Goal: Task Accomplishment & Management: Complete application form

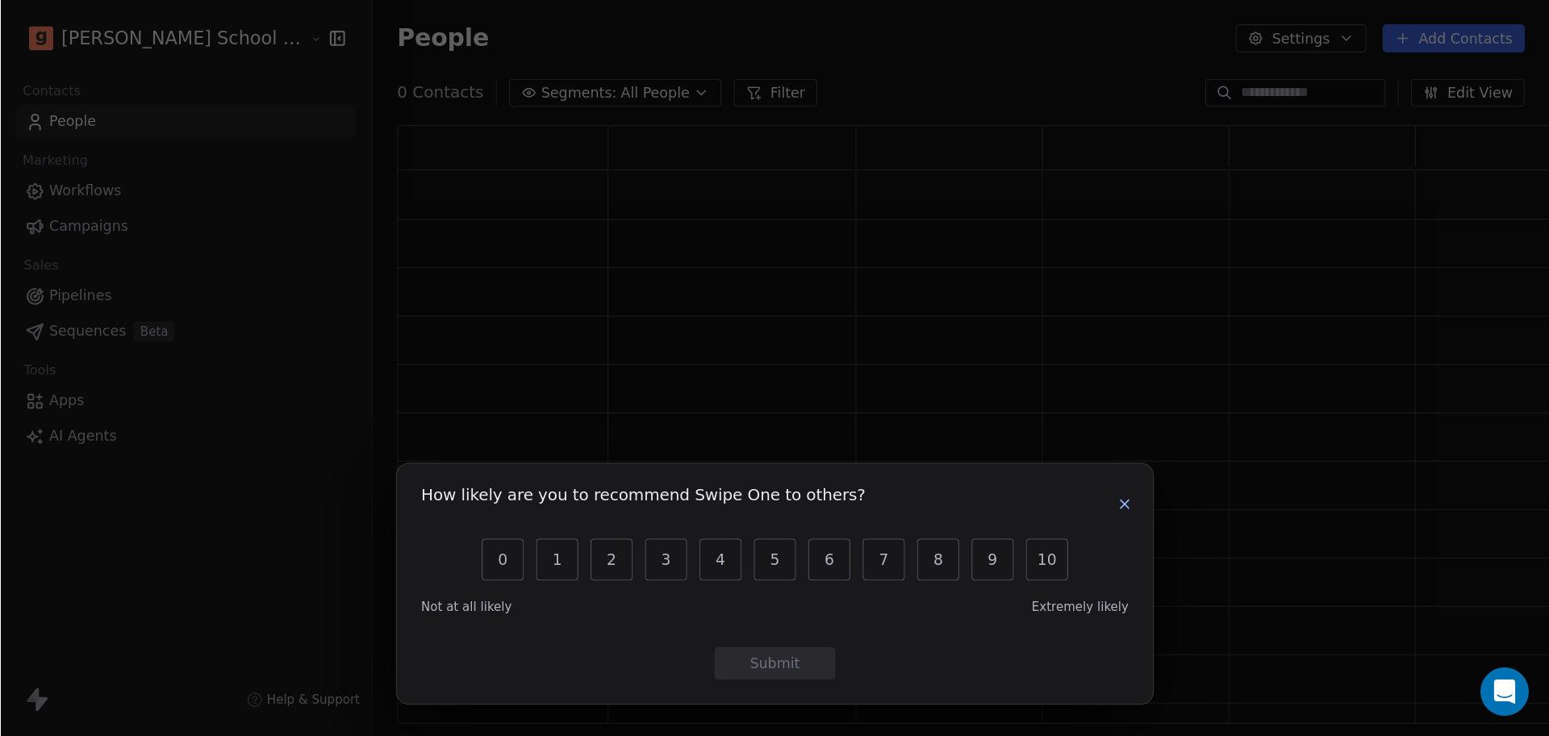
scroll to position [13, 13]
click at [897, 401] on icon "button" at bounding box center [899, 403] width 13 height 13
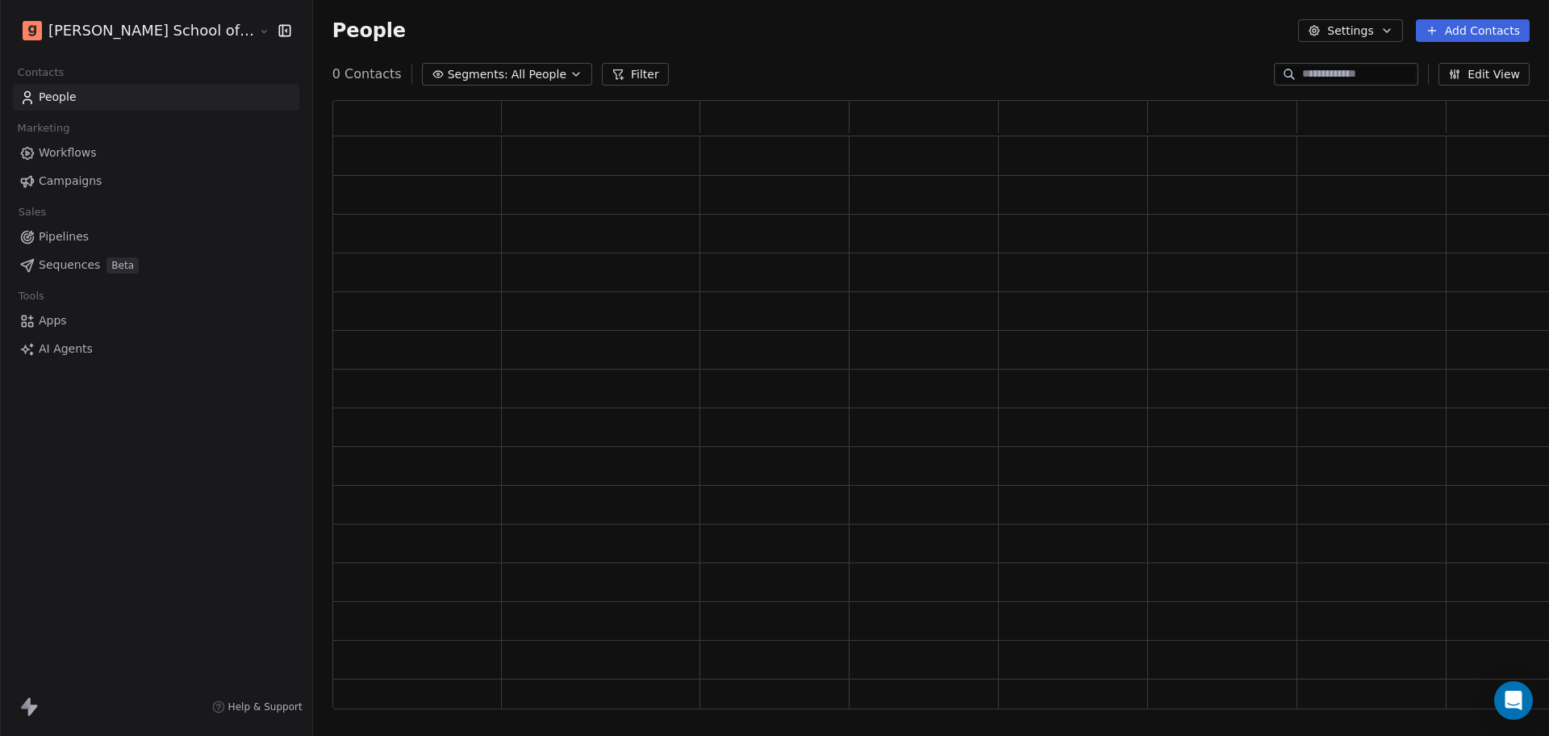
scroll to position [593, 1244]
click at [158, 174] on link "Campaigns" at bounding box center [156, 181] width 286 height 27
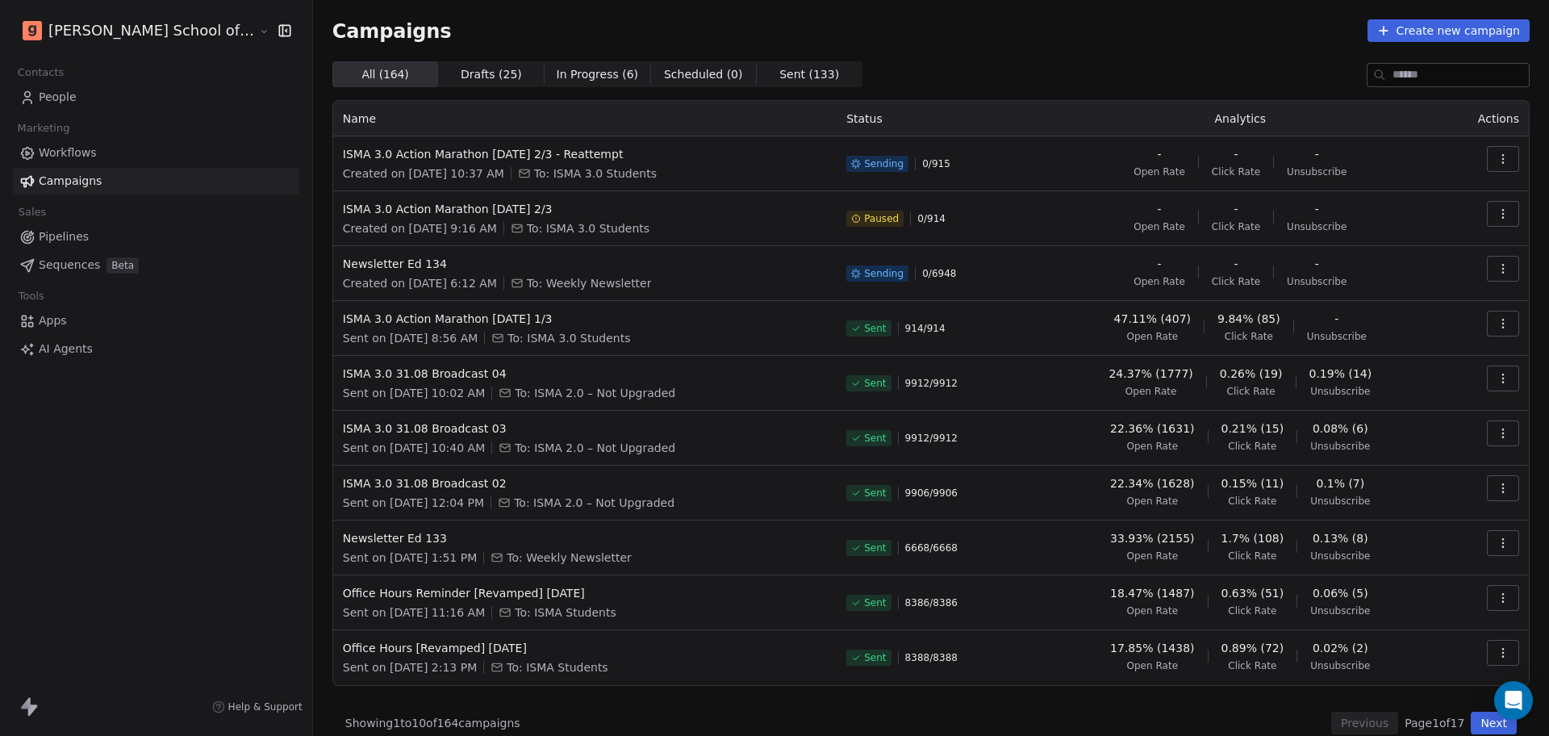
click at [104, 99] on link "People" at bounding box center [156, 97] width 286 height 27
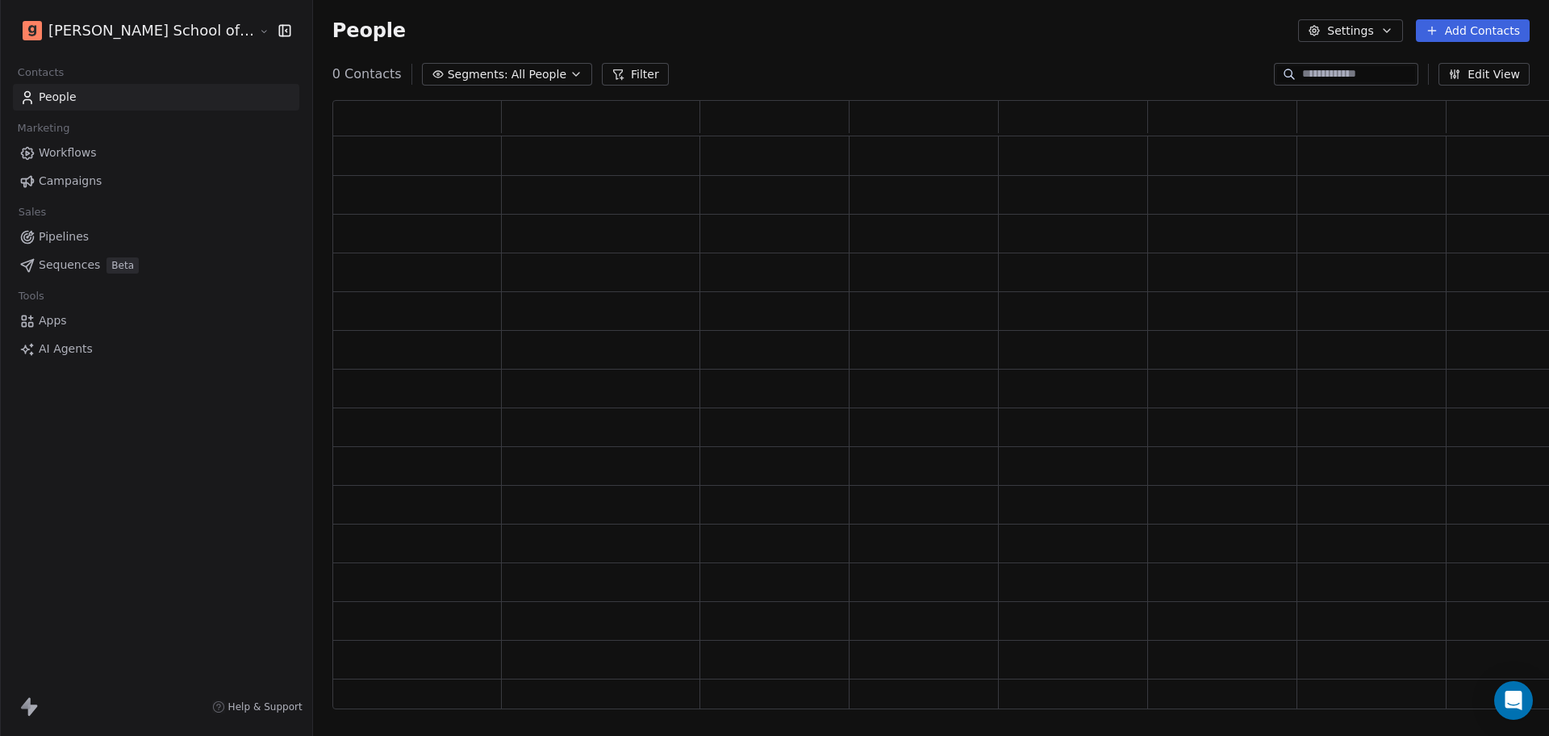
scroll to position [593, 1244]
click at [1349, 34] on button "Settings" at bounding box center [1350, 30] width 104 height 23
click at [1360, 118] on span "Import" at bounding box center [1361, 117] width 37 height 17
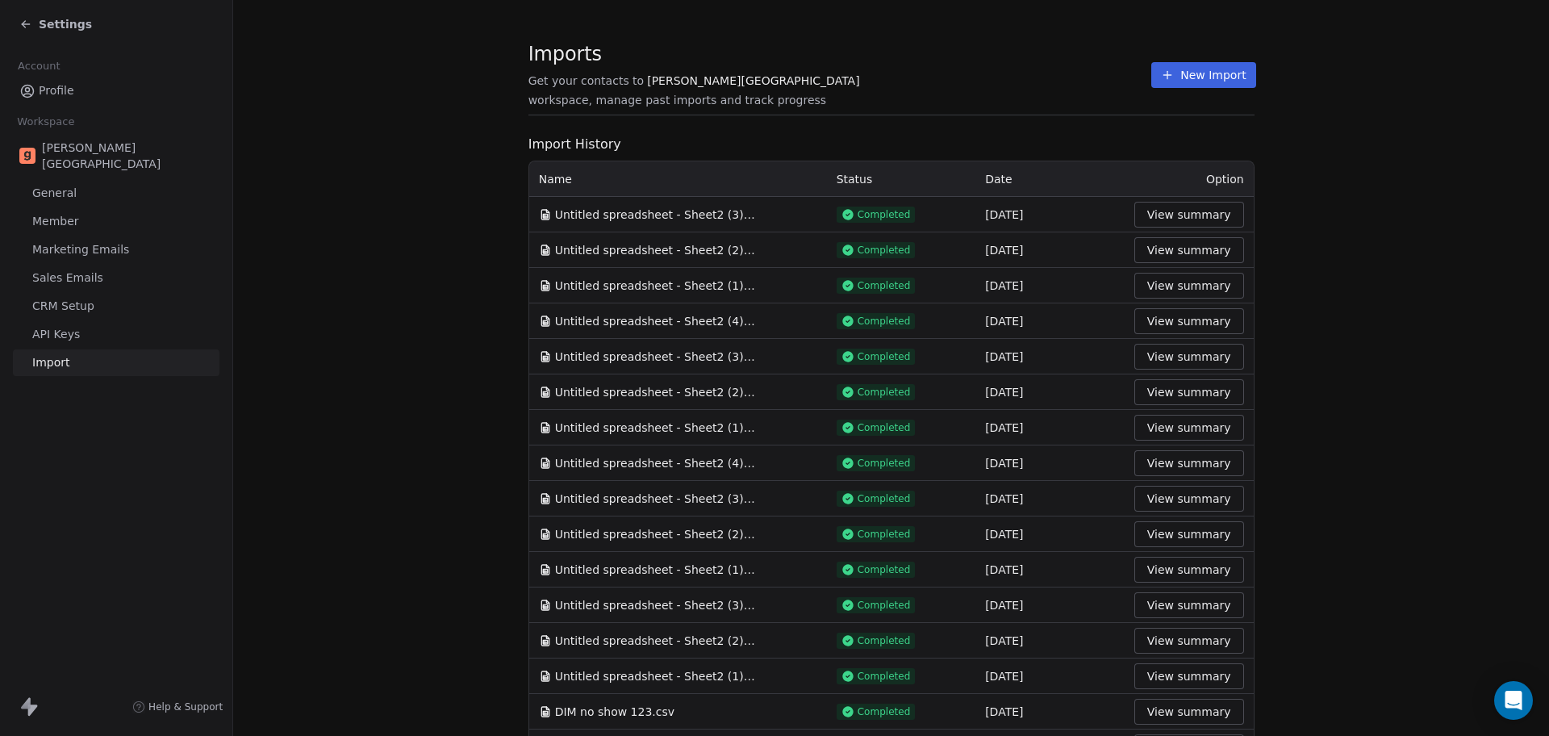
click at [1202, 78] on button "New Import" at bounding box center [1204, 75] width 104 height 26
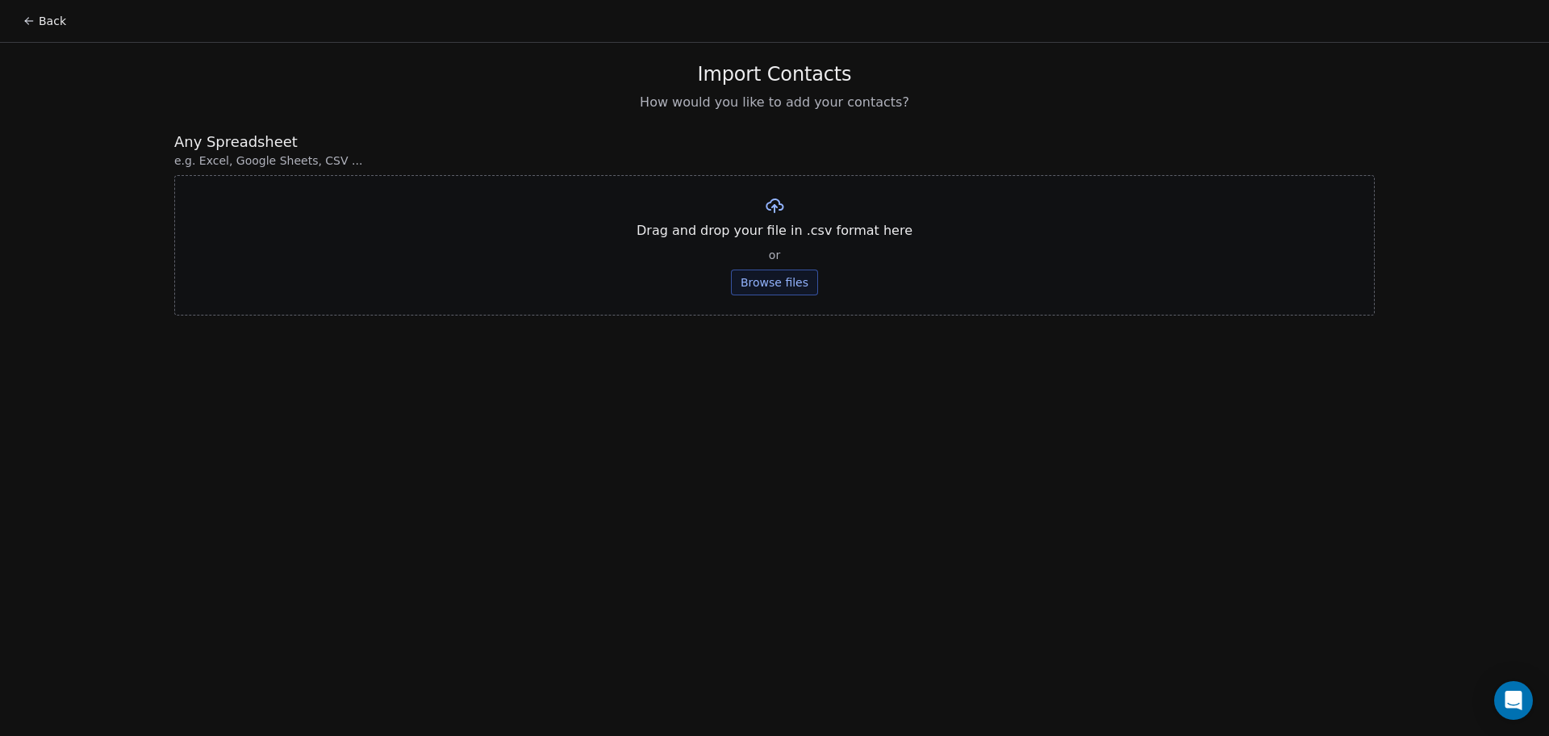
click at [813, 290] on button "Browse files" at bounding box center [774, 283] width 87 height 26
click at [764, 239] on button "Upload" at bounding box center [774, 237] width 59 height 26
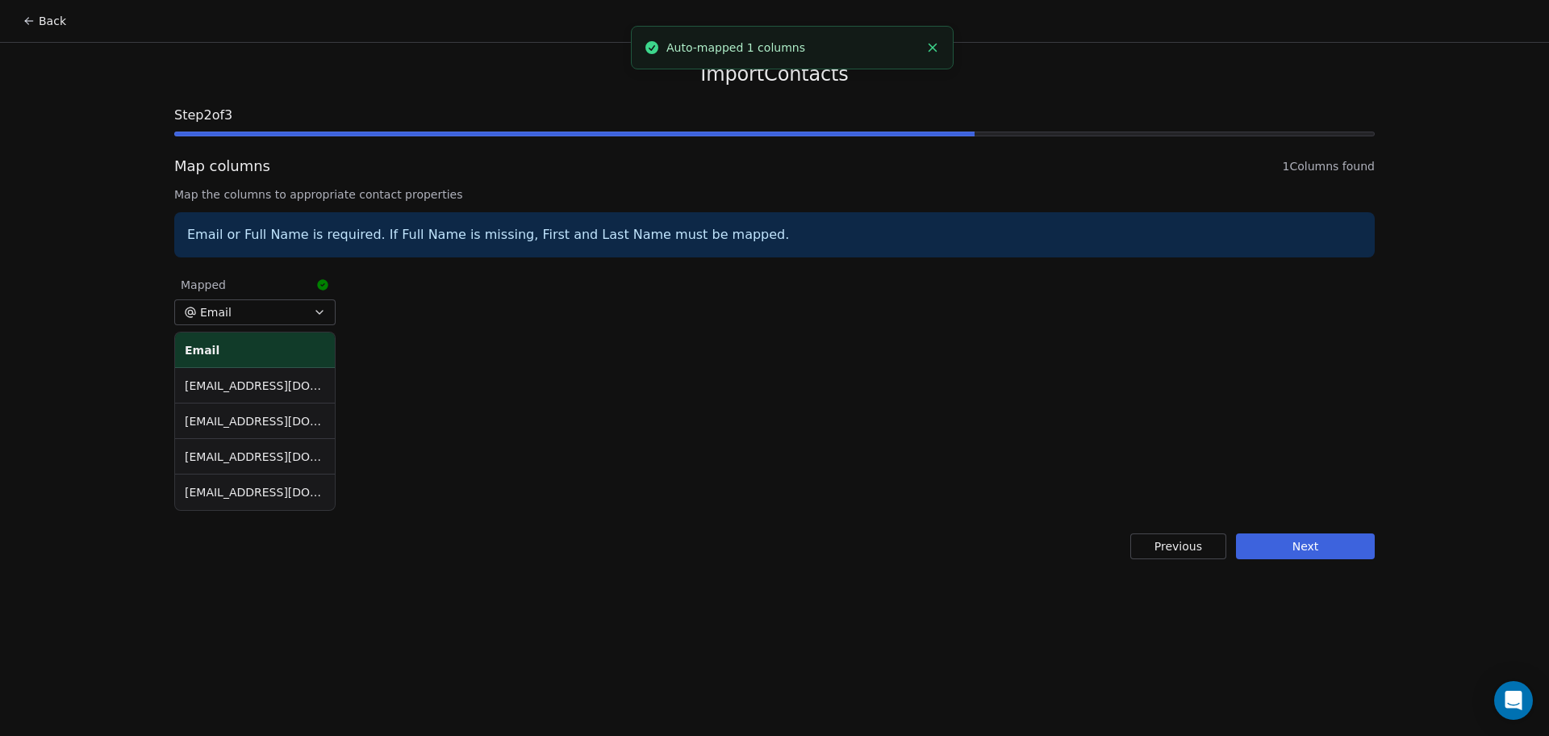
click at [130, 245] on div "Back Import Contacts Step 2 of 3 Map columns 1 Columns found Map the columns to…" at bounding box center [774, 368] width 1549 height 736
click at [1323, 528] on div "Import Contacts Step 2 of 3 Map columns 1 Columns found Map the columns to appr…" at bounding box center [775, 311] width 1240 height 536
click at [1330, 541] on button "Next" at bounding box center [1305, 546] width 139 height 26
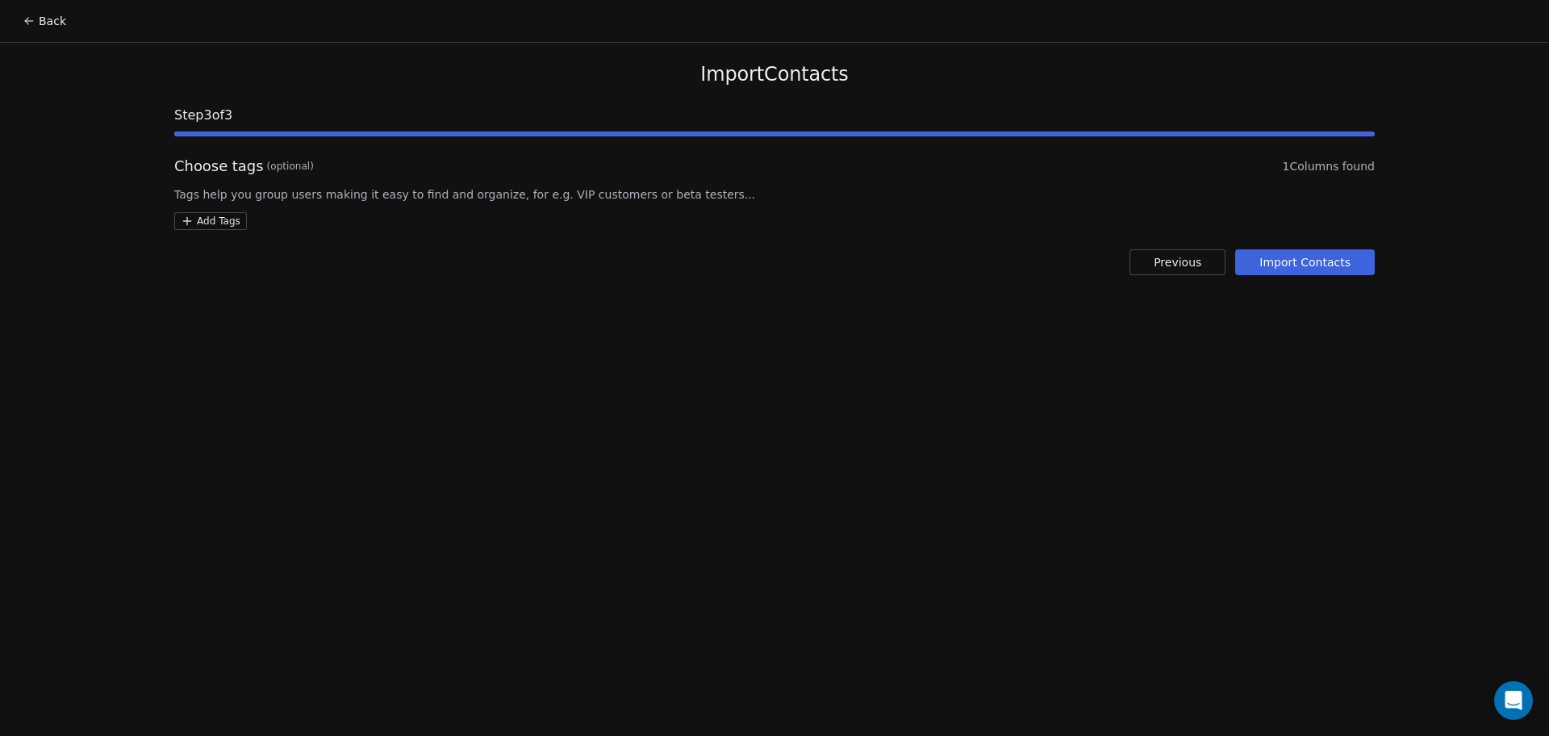
click at [215, 227] on html "Back Import Contacts Step 3 of 3 Choose tags (optional) 1 Columns found Tags he…" at bounding box center [774, 368] width 1549 height 736
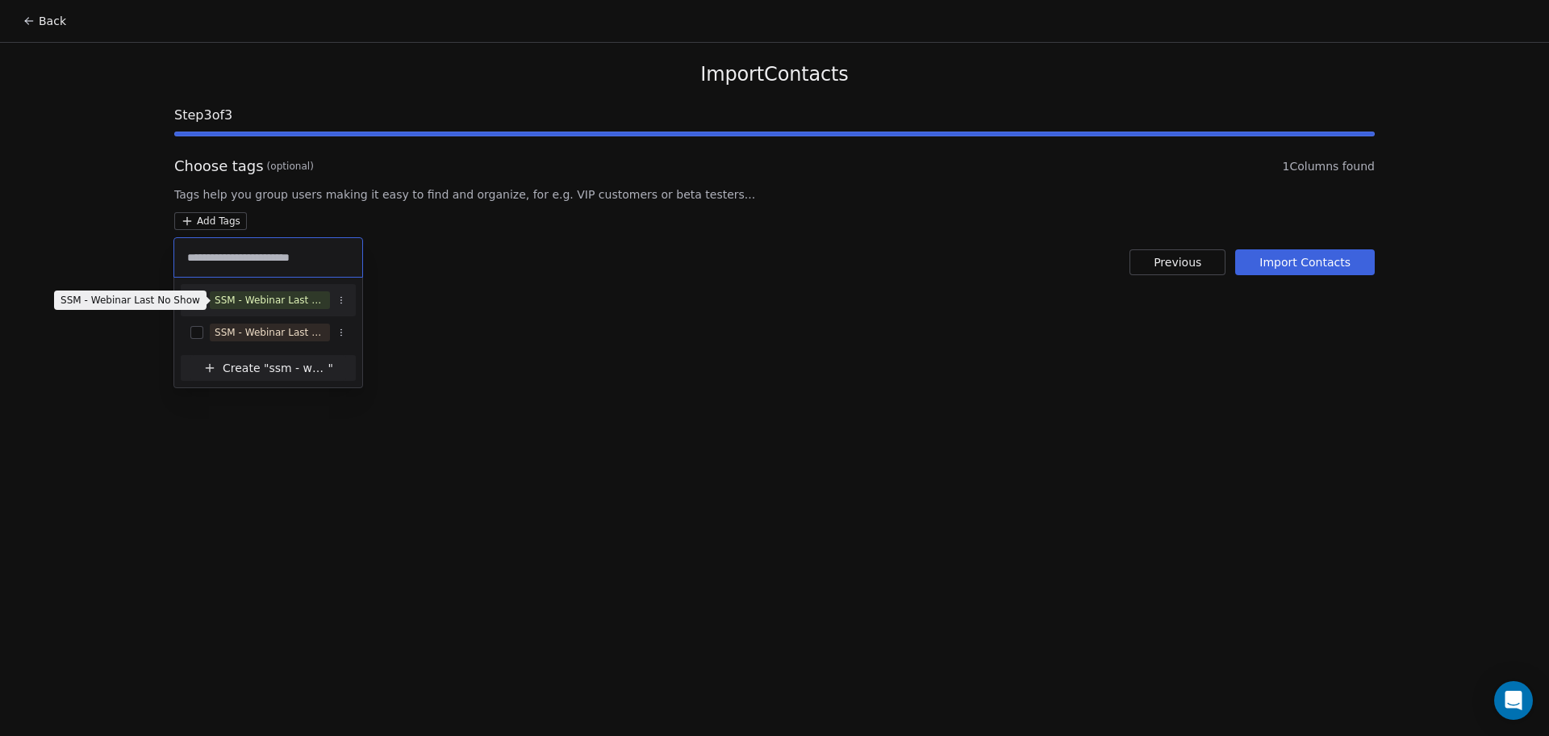
type input "**********"
click at [257, 294] on div "SSM - Webinar Last No Show" at bounding box center [270, 300] width 111 height 15
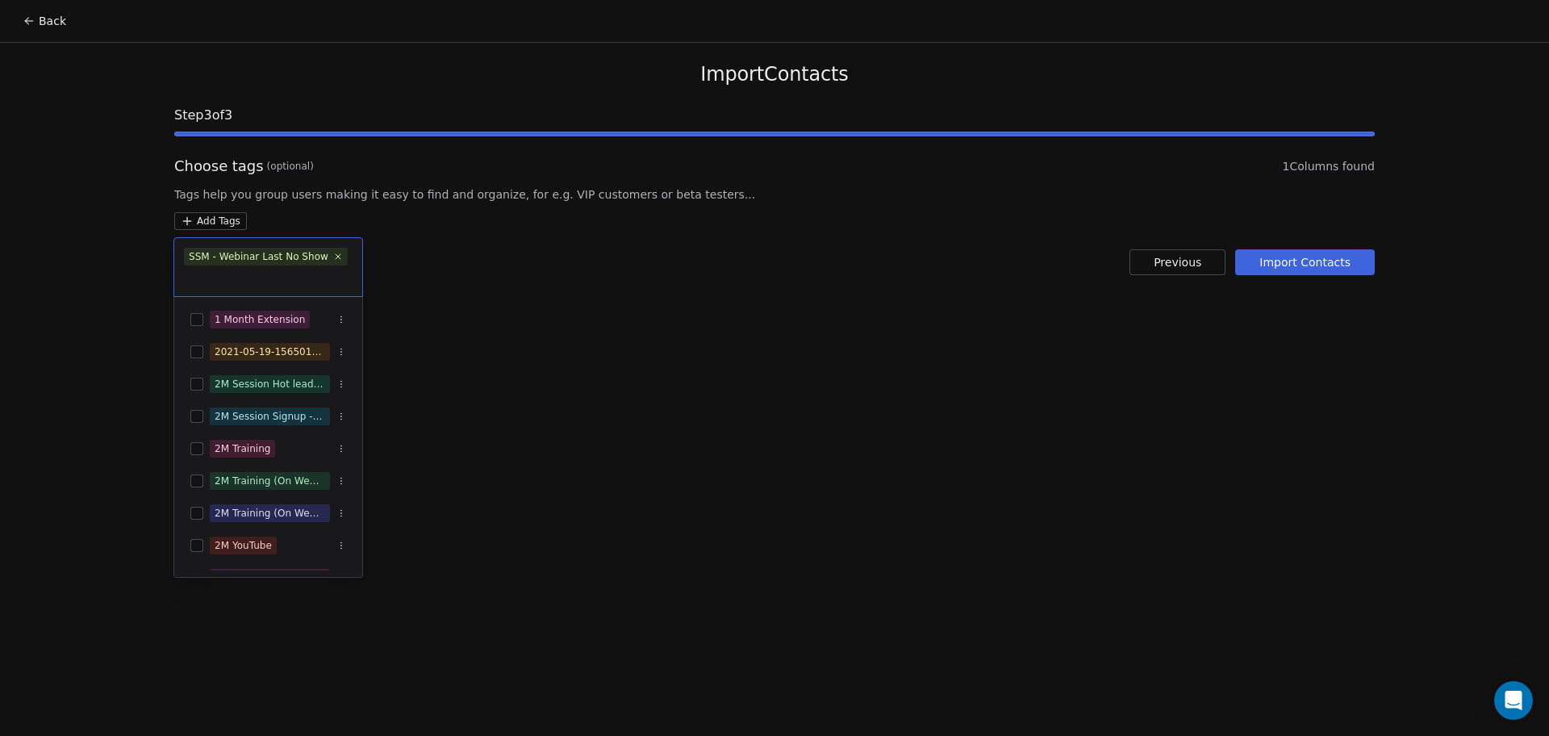
click at [637, 243] on html "Back Import Contacts Step 3 of 3 Choose tags (optional) 1 Columns found Tags he…" at bounding box center [774, 368] width 1549 height 736
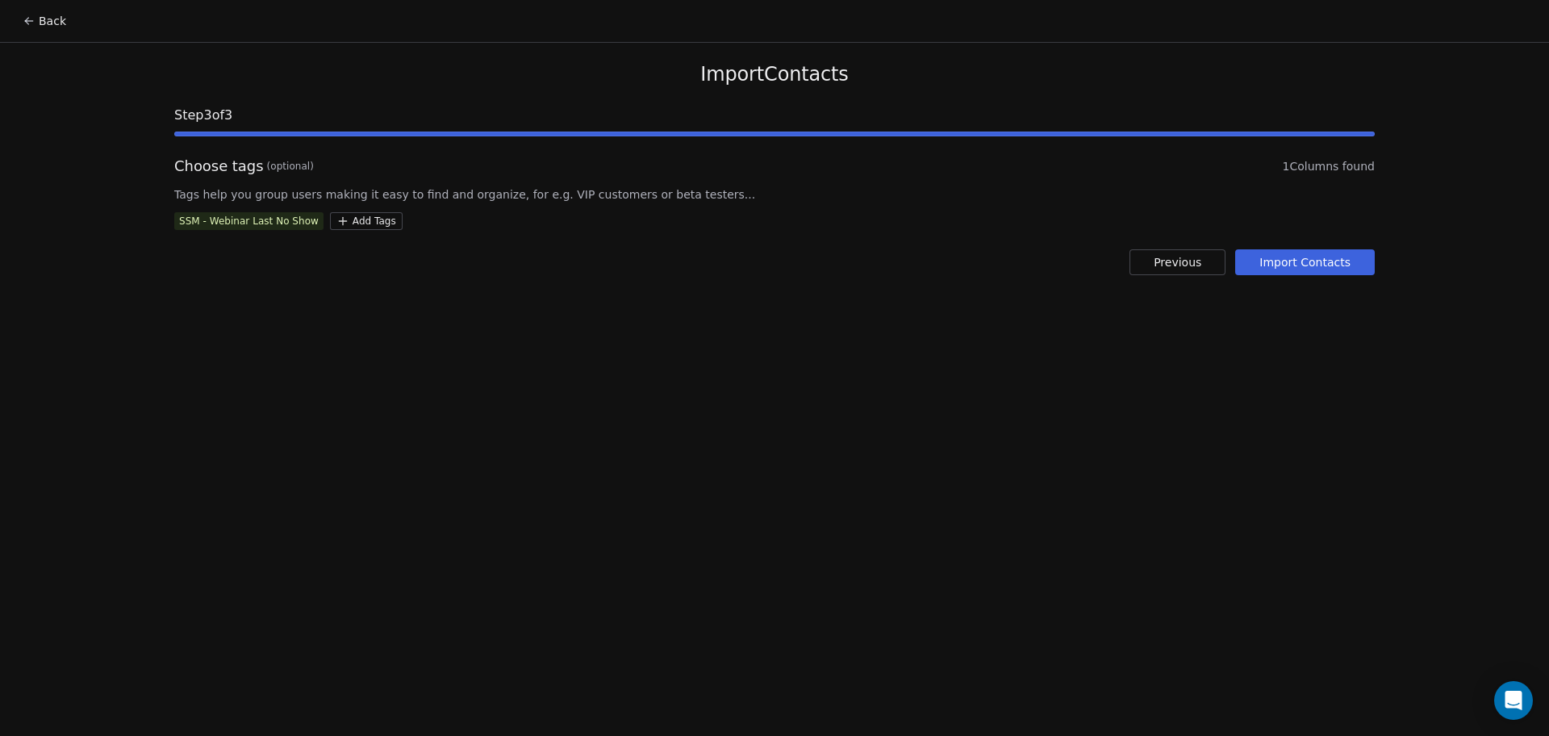
click at [1350, 278] on div "Import Contacts Step 3 of 3 Choose tags (optional) 1 Columns found Tags help yo…" at bounding box center [775, 169] width 1240 height 252
click at [1348, 269] on button "Import Contacts" at bounding box center [1306, 262] width 140 height 26
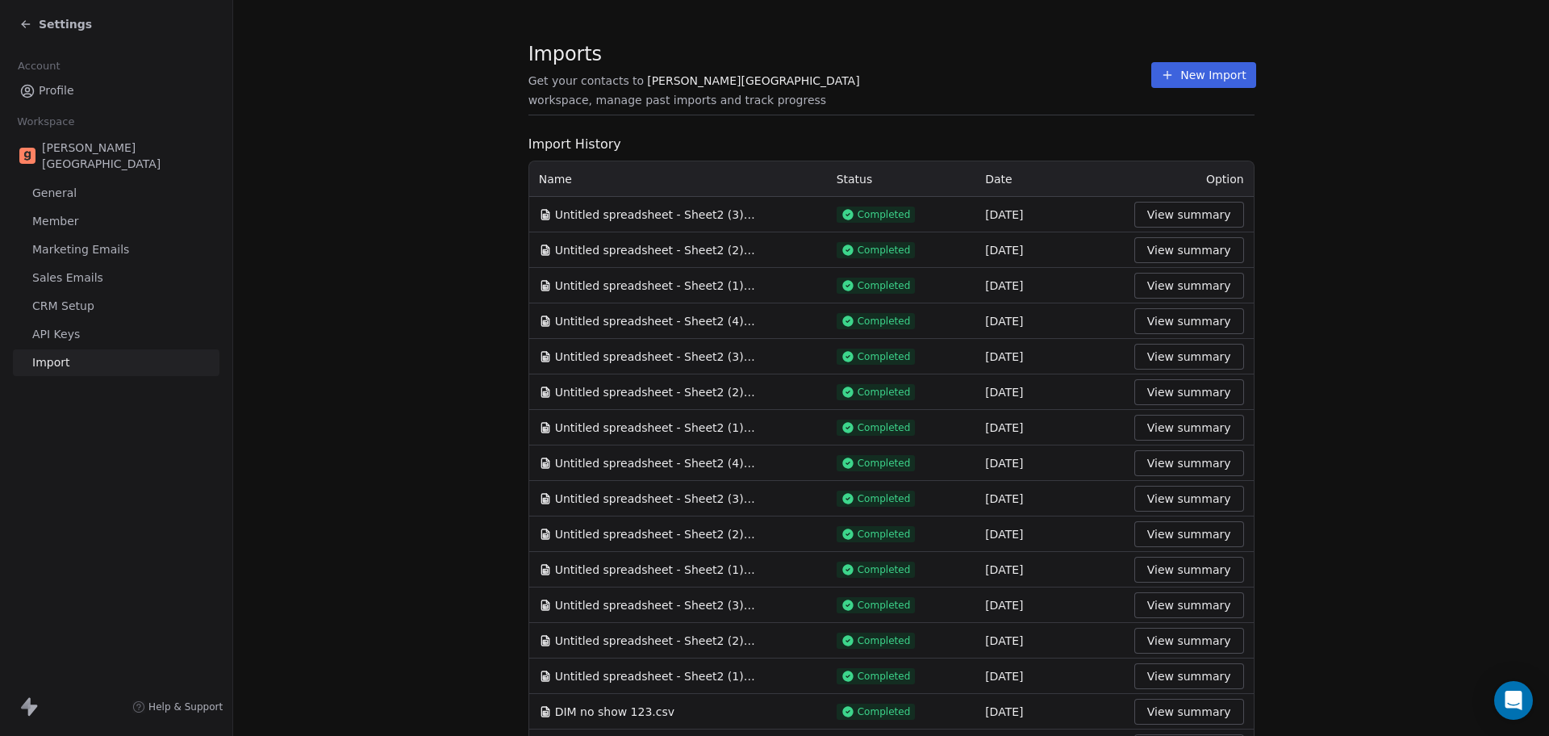
click at [1130, 92] on section "Imports Get your contacts to [PERSON_NAME] School workspace, manage past import…" at bounding box center [892, 84] width 726 height 64
click at [1163, 67] on button "New Import" at bounding box center [1204, 75] width 104 height 26
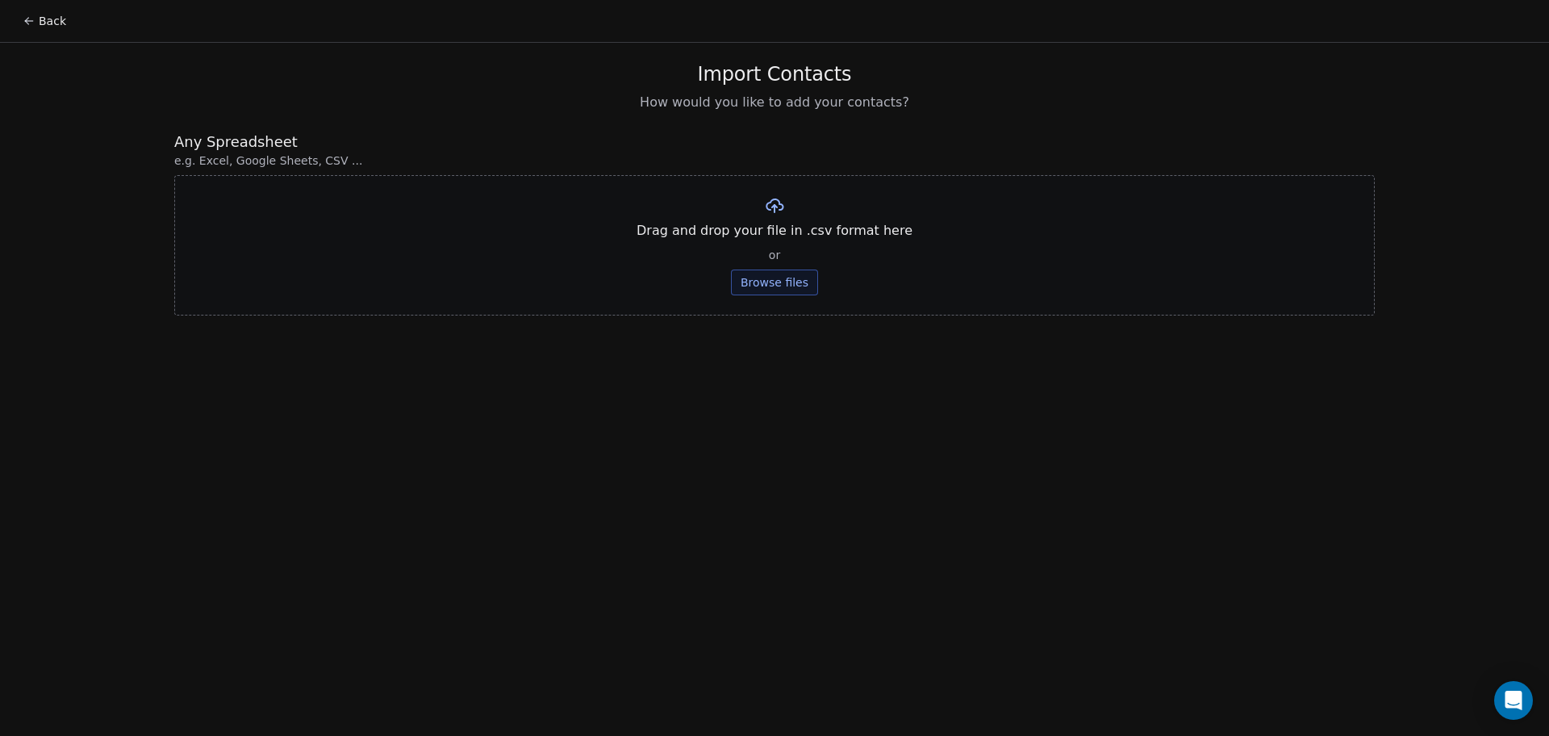
click at [764, 276] on button "Browse files" at bounding box center [774, 283] width 87 height 26
drag, startPoint x: 785, startPoint y: 218, endPoint x: 777, endPoint y: 238, distance: 21.7
click at [777, 238] on div "Untitled spreadsheet - Sheet2 (2).csv Upload" at bounding box center [774, 222] width 280 height 55
click at [777, 238] on button "Upload" at bounding box center [774, 237] width 59 height 26
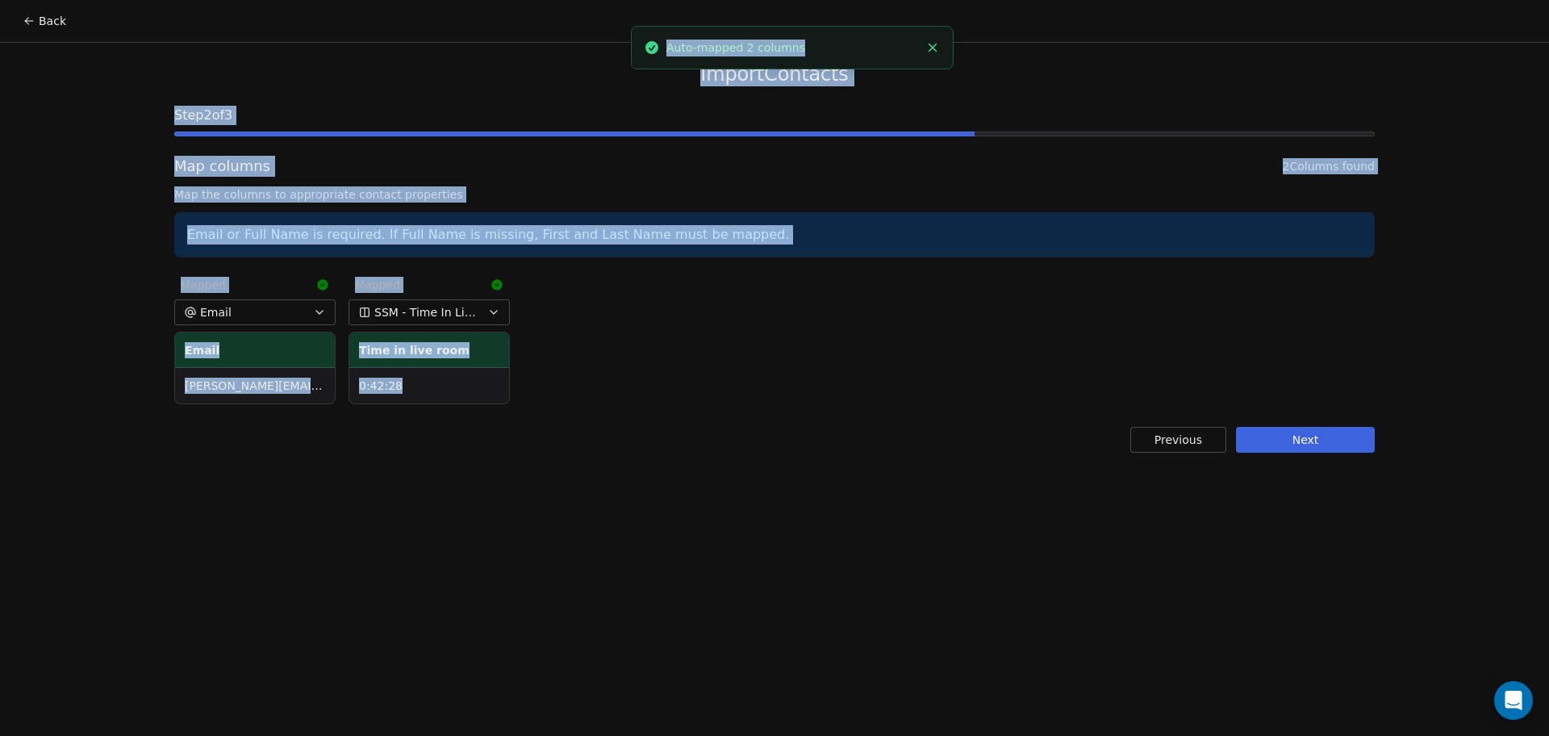
click at [622, 275] on div "Mapped Email Email [PERSON_NAME][EMAIL_ADDRESS][DOMAIN_NAME] Mapped SSM - Time …" at bounding box center [774, 337] width 1201 height 140
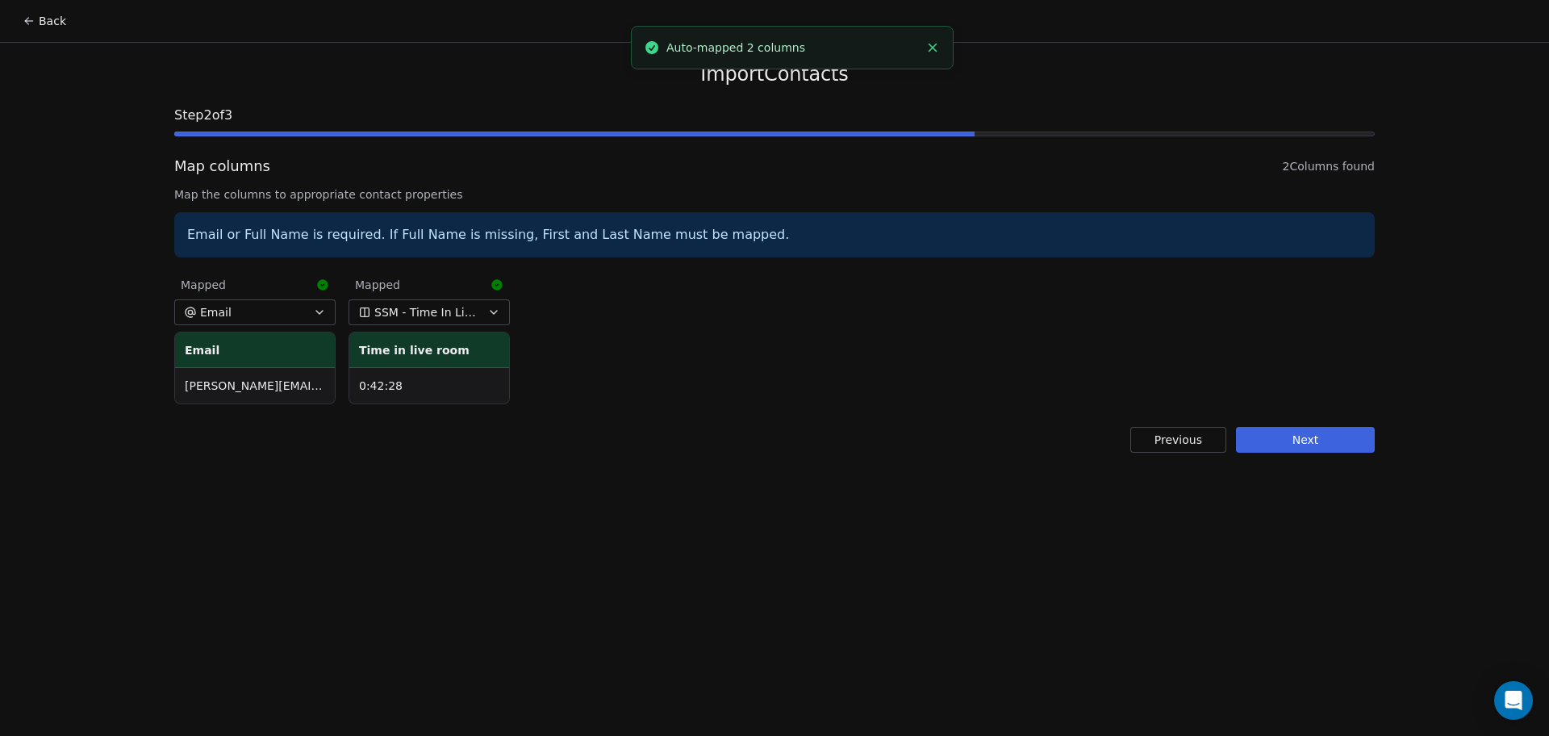
click at [1278, 452] on button "Next" at bounding box center [1305, 440] width 139 height 26
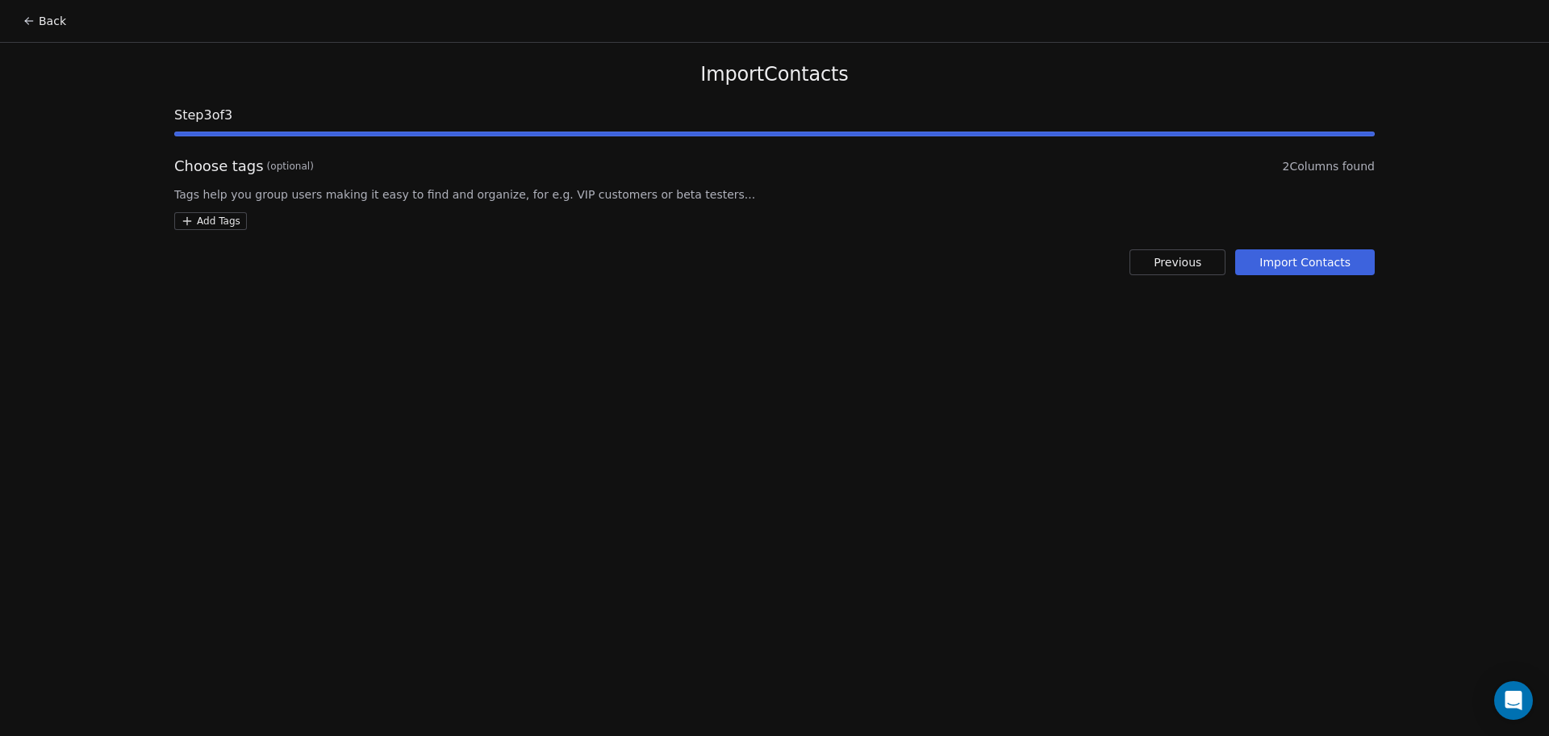
click at [224, 225] on html "Back Import Contacts Step 3 of 3 Choose tags (optional) 2 Columns found Tags he…" at bounding box center [774, 368] width 1549 height 736
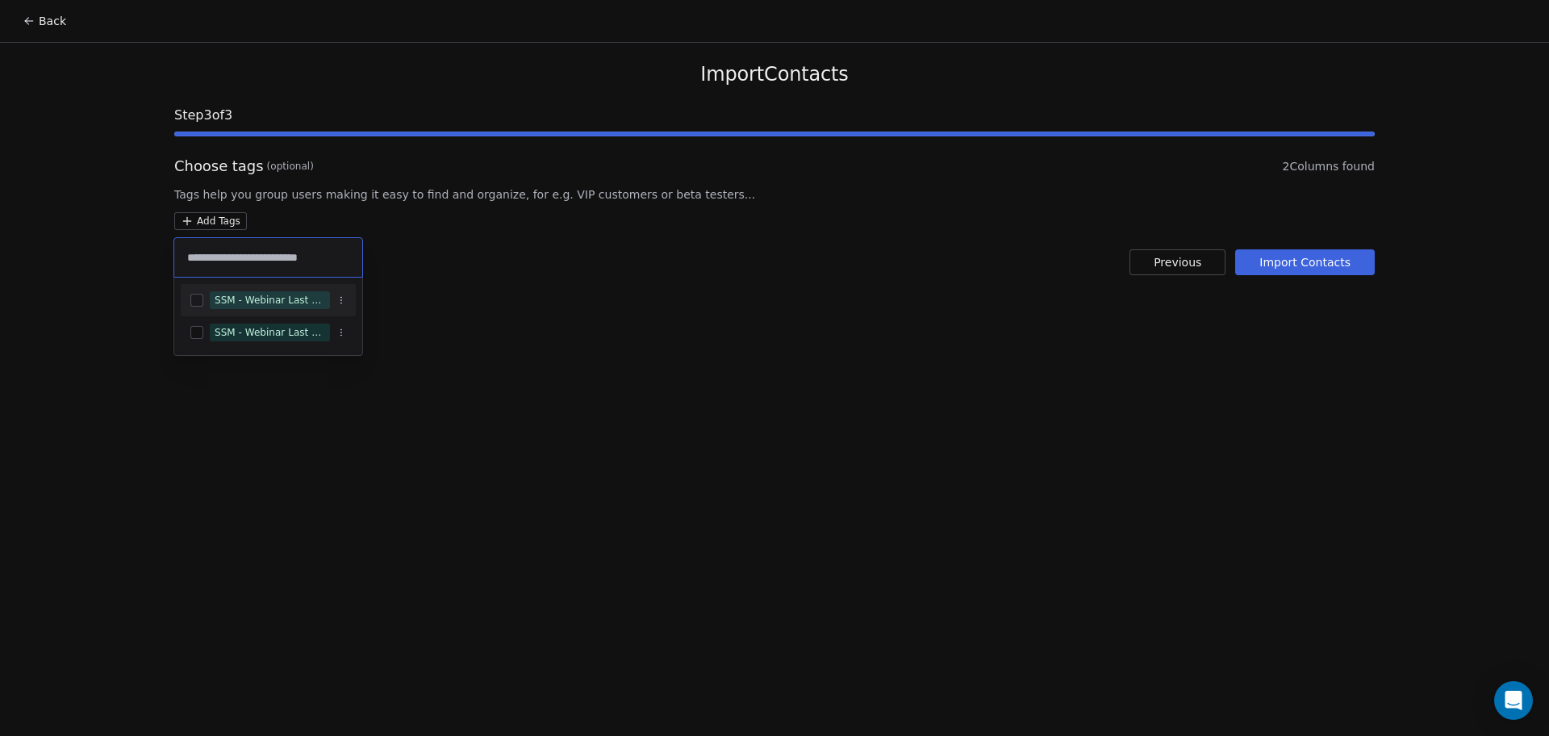
type input "**********"
click at [257, 295] on div "SSM - Webinar Last Attended" at bounding box center [270, 300] width 111 height 15
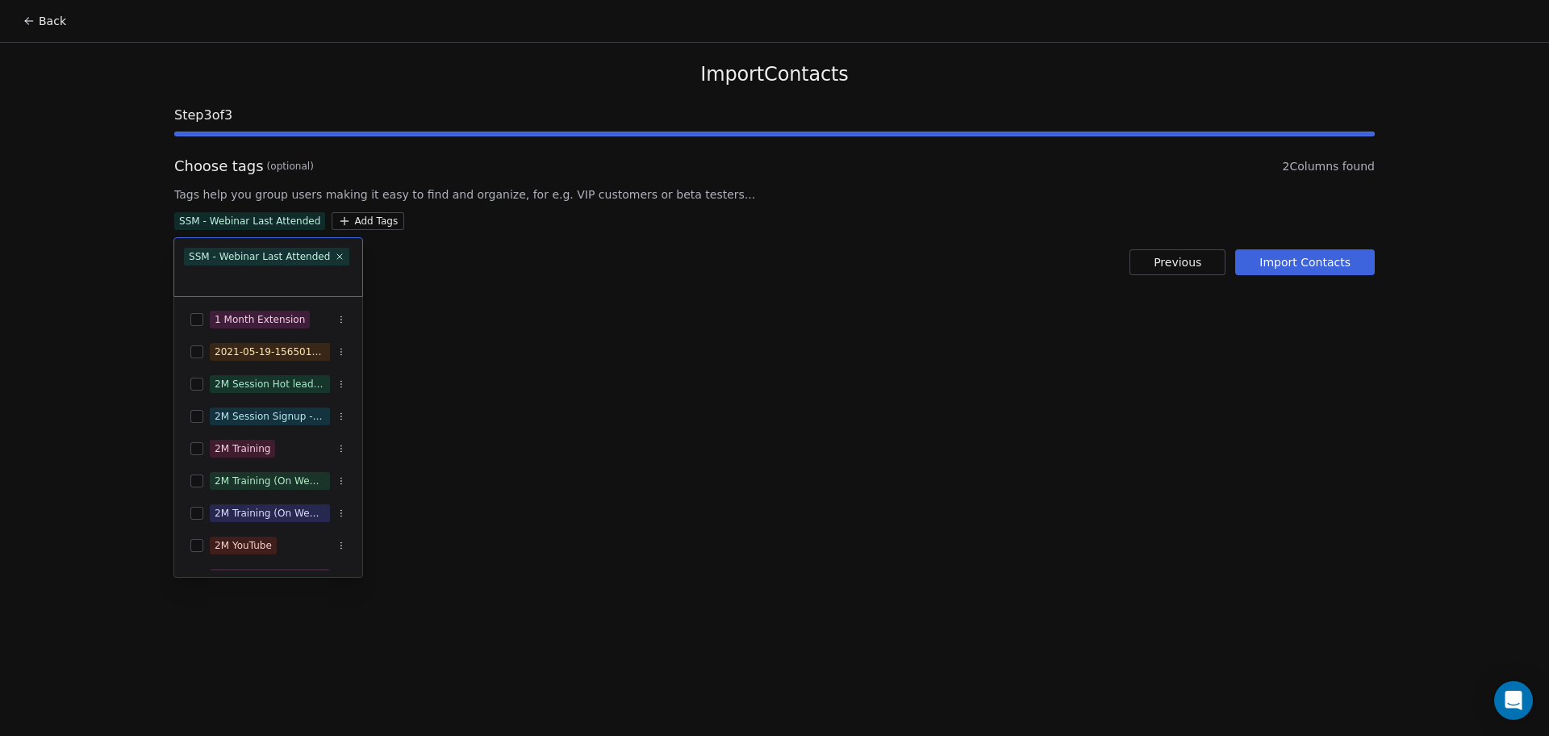
click at [709, 230] on html "Back Import Contacts Step 3 of 3 Choose tags (optional) 2 Columns found Tags he…" at bounding box center [774, 368] width 1549 height 736
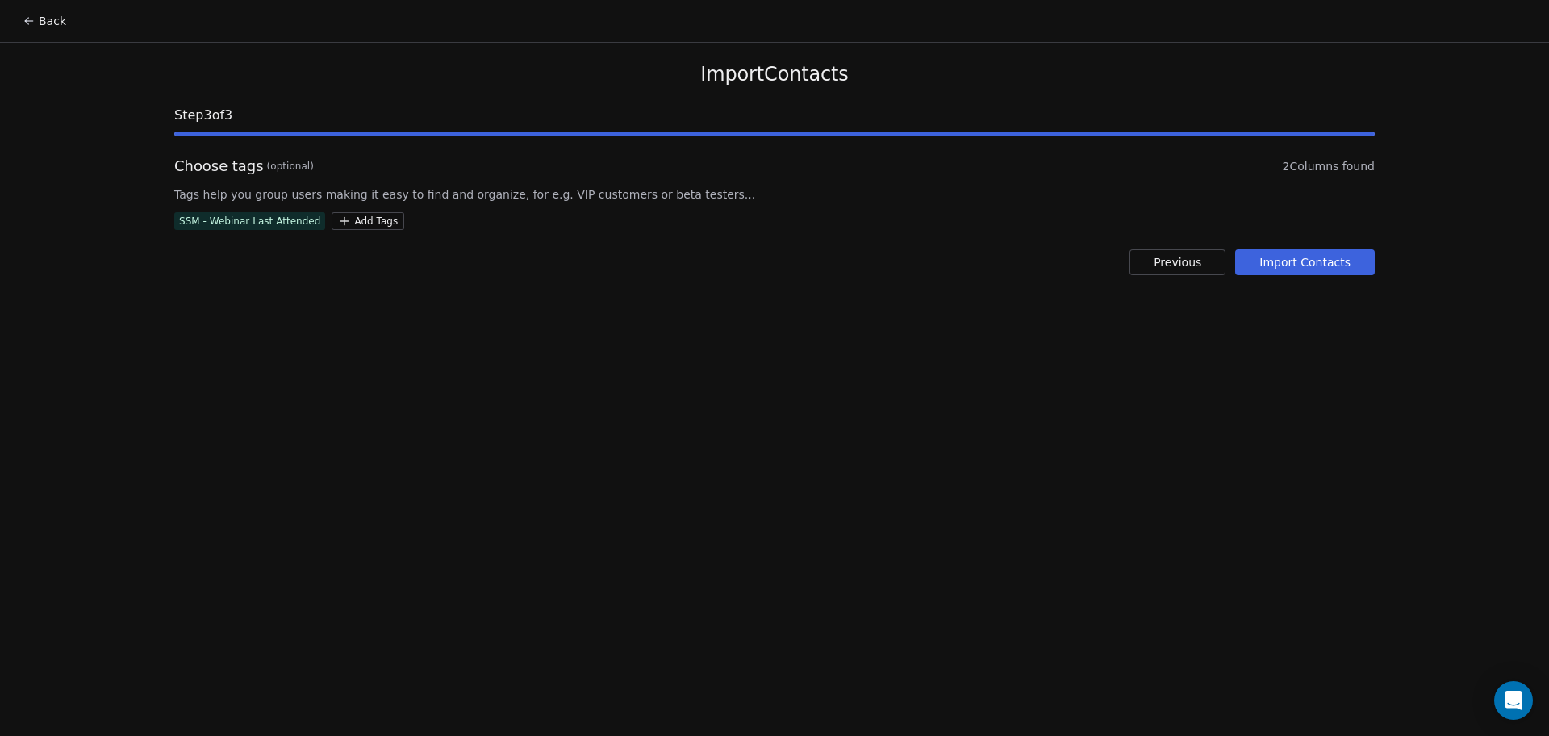
click at [1244, 273] on button "Import Contacts" at bounding box center [1306, 262] width 140 height 26
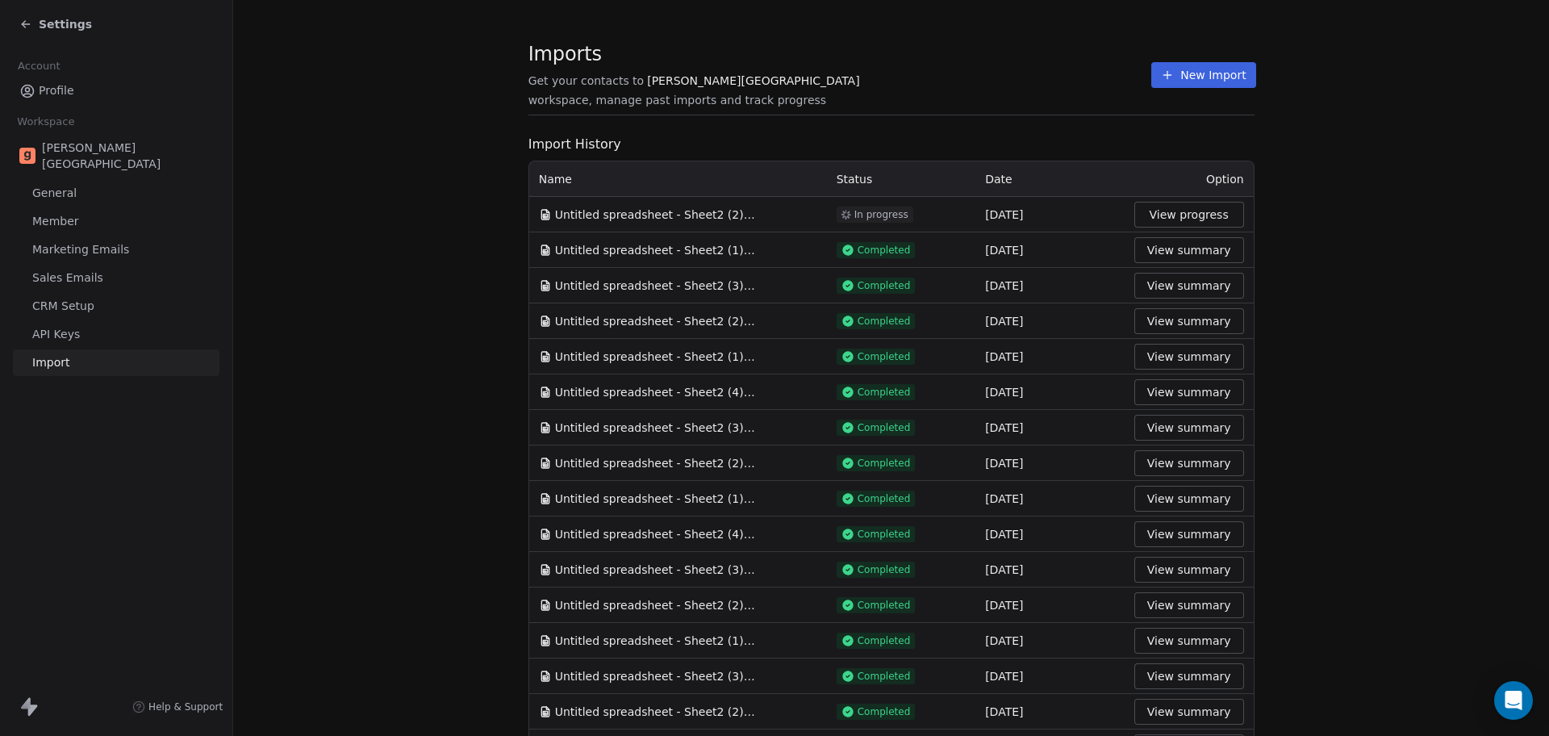
click at [826, 94] on span "workspace, manage past imports and track progress" at bounding box center [678, 100] width 298 height 16
click at [1152, 82] on button "New Import" at bounding box center [1204, 75] width 104 height 26
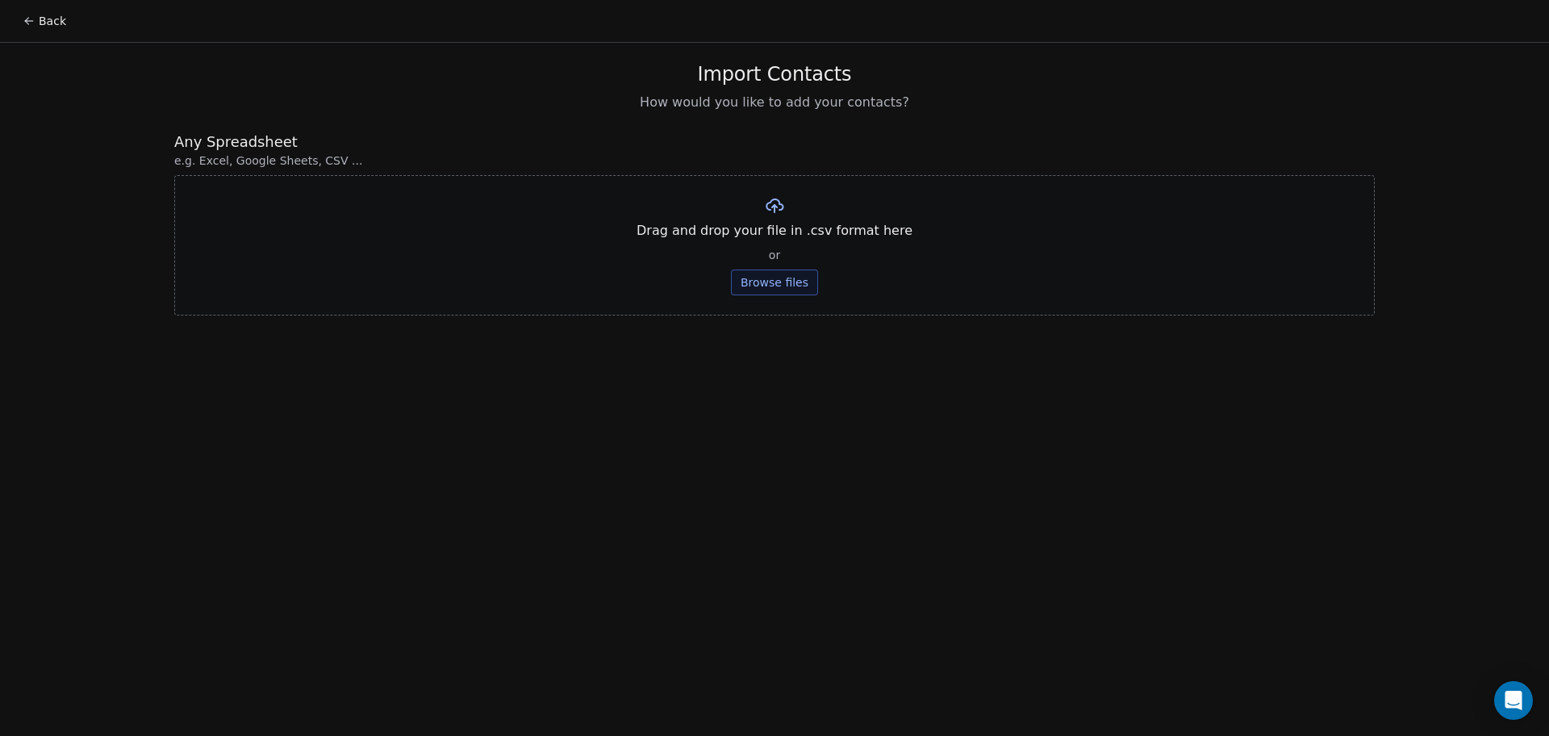
click at [781, 286] on button "Browse files" at bounding box center [774, 283] width 87 height 26
click at [780, 235] on button "Upload" at bounding box center [774, 237] width 59 height 26
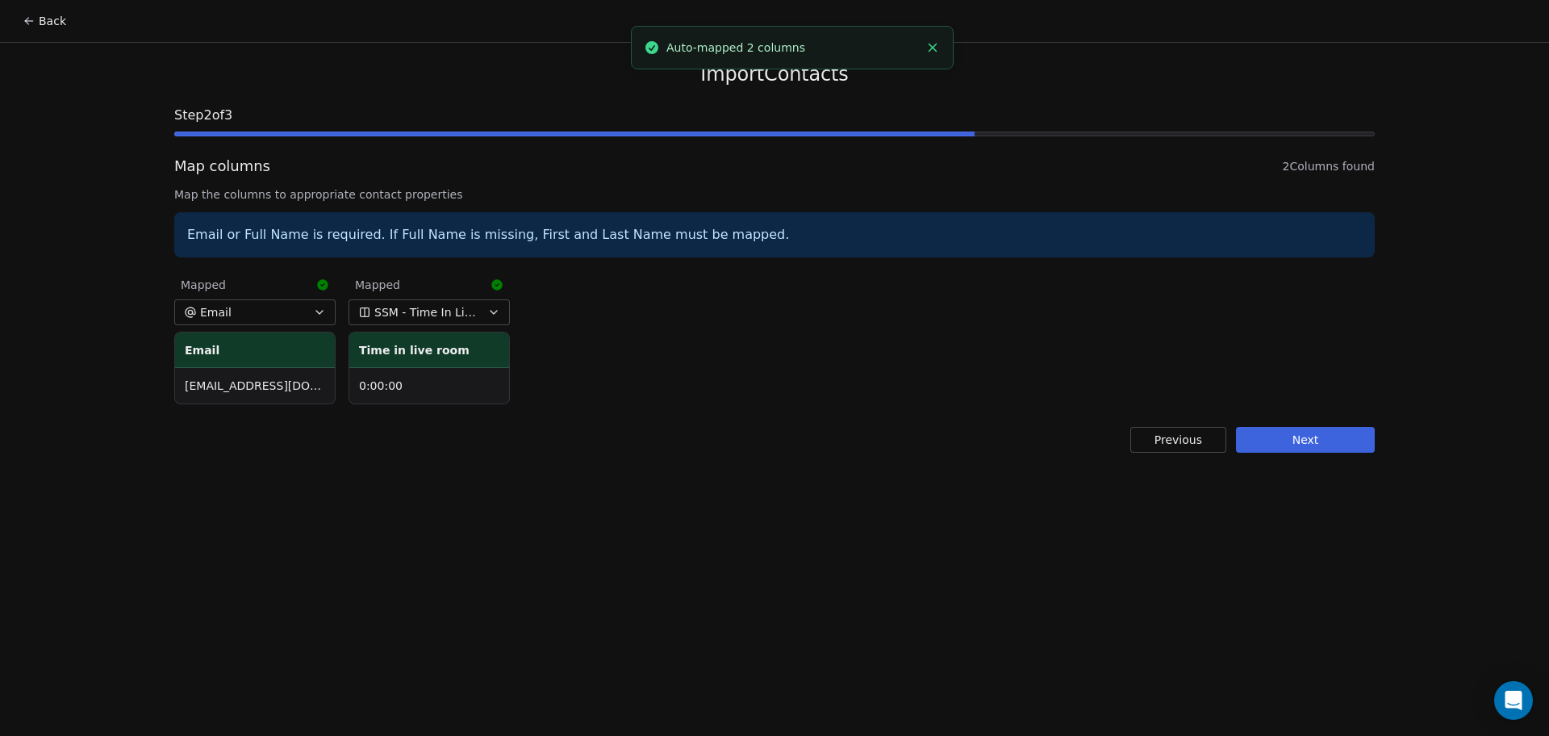
click at [1278, 435] on button "Next" at bounding box center [1305, 440] width 139 height 26
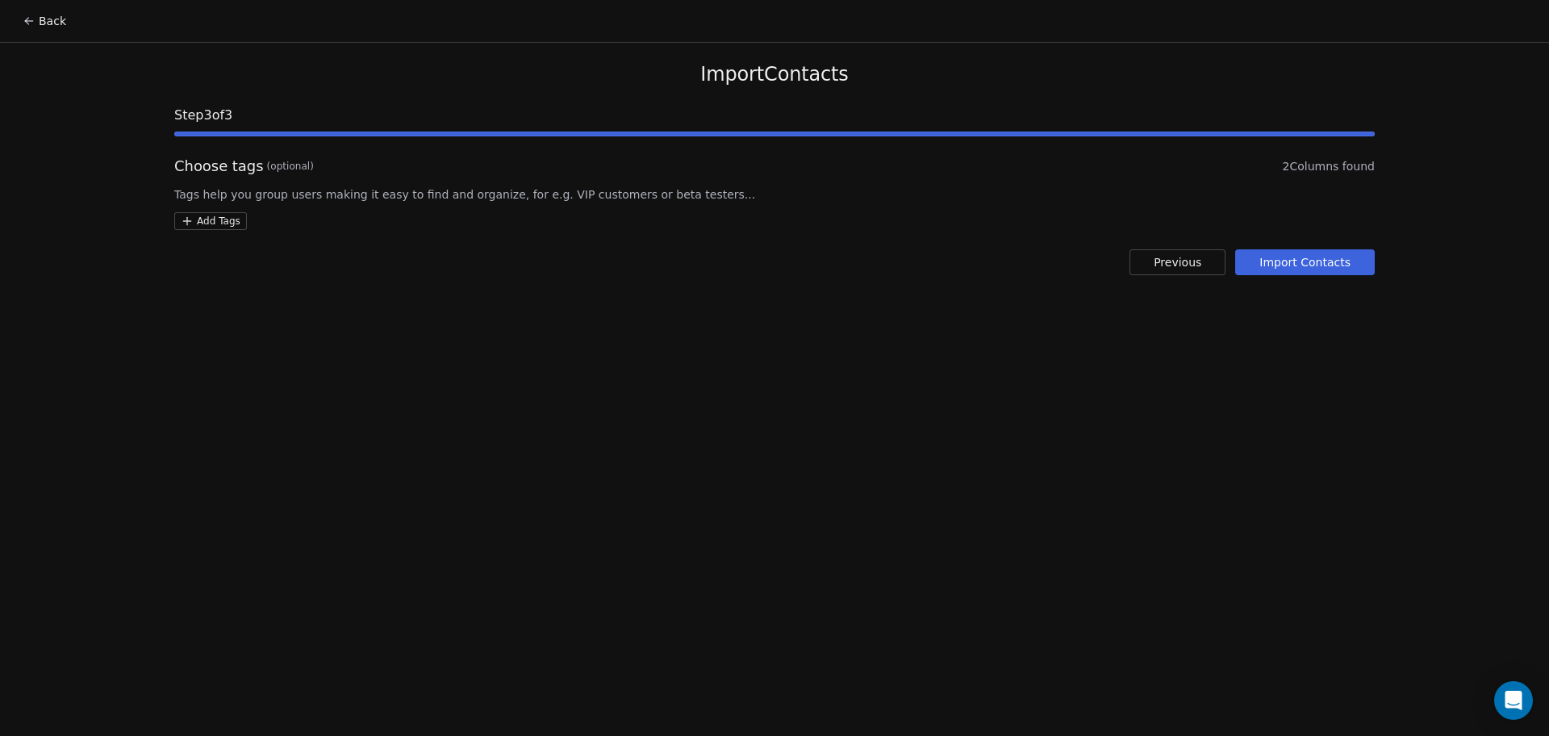
click at [225, 228] on html "Back Import Contacts Step 3 of 3 Choose tags (optional) 2 Columns found Tags he…" at bounding box center [774, 368] width 1549 height 736
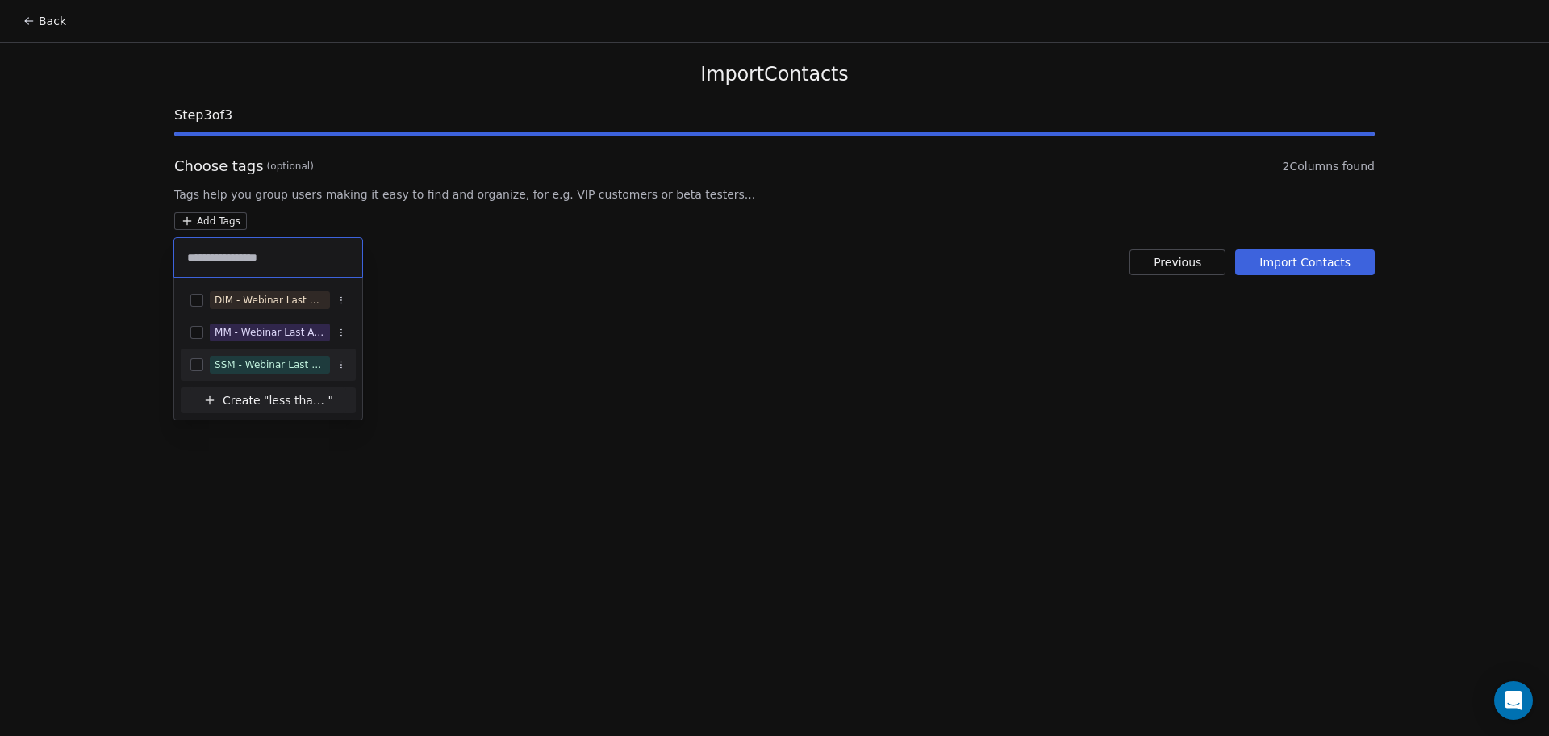
type input "**********"
click at [278, 369] on div "SSM - Webinar Last Attended (Less Than 30 mins)" at bounding box center [270, 365] width 111 height 15
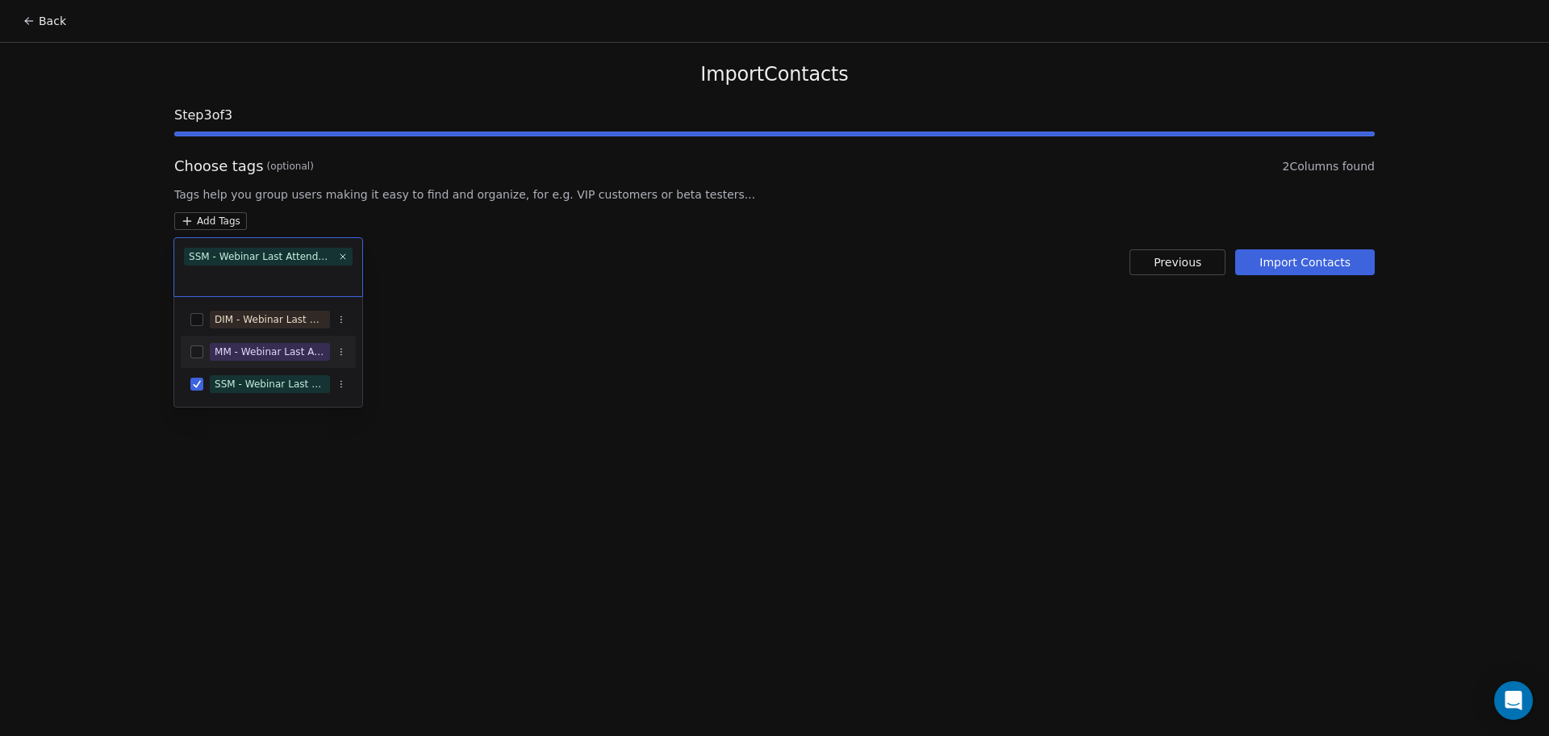
click at [608, 264] on html "Back Import Contacts Step 3 of 3 Choose tags (optional) 2 Columns found Tags he…" at bounding box center [774, 368] width 1549 height 736
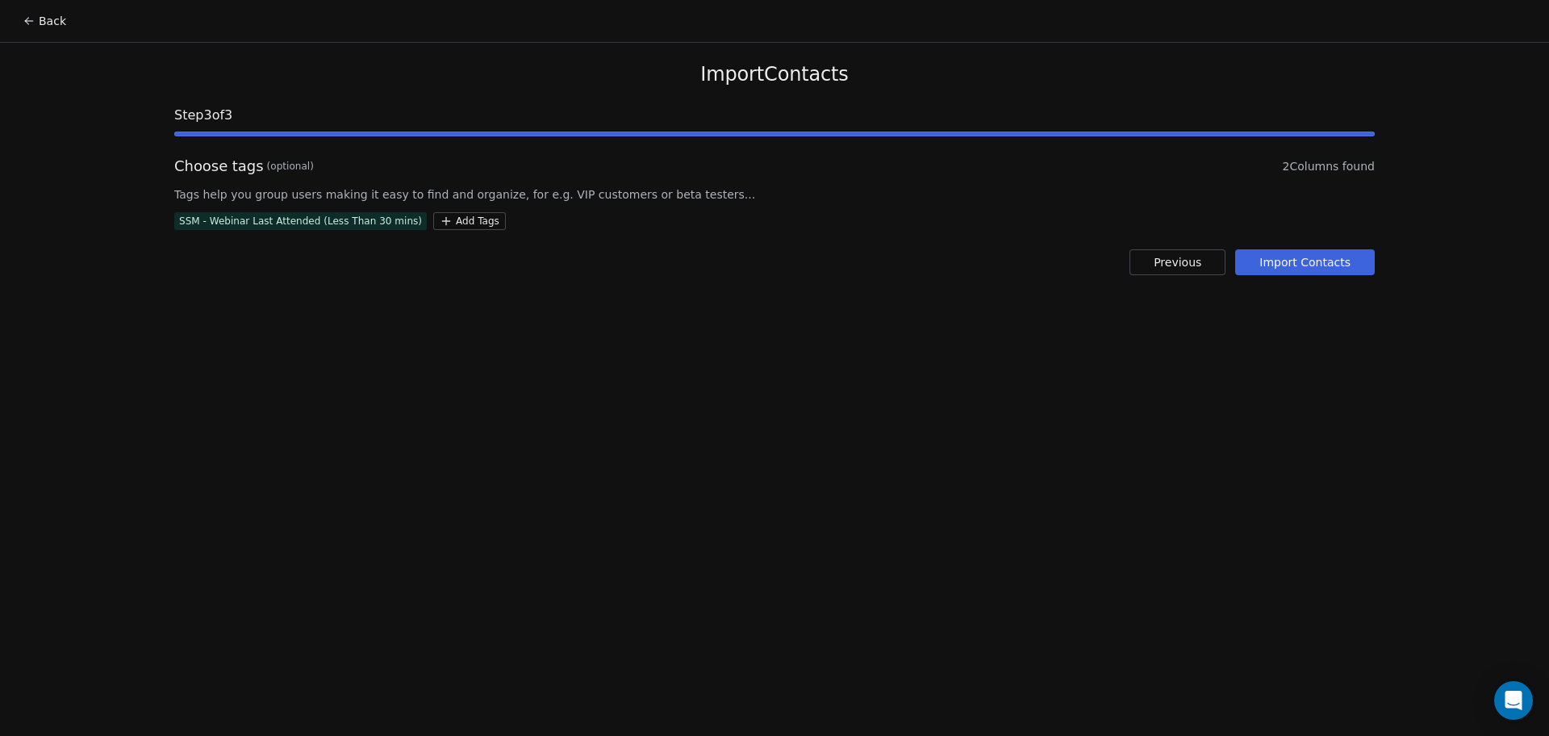
click at [1269, 280] on div "Import Contacts Step 3 of 3 Choose tags (optional) 2 Columns found Tags help yo…" at bounding box center [775, 169] width 1240 height 252
click at [1255, 257] on button "Import Contacts" at bounding box center [1306, 262] width 140 height 26
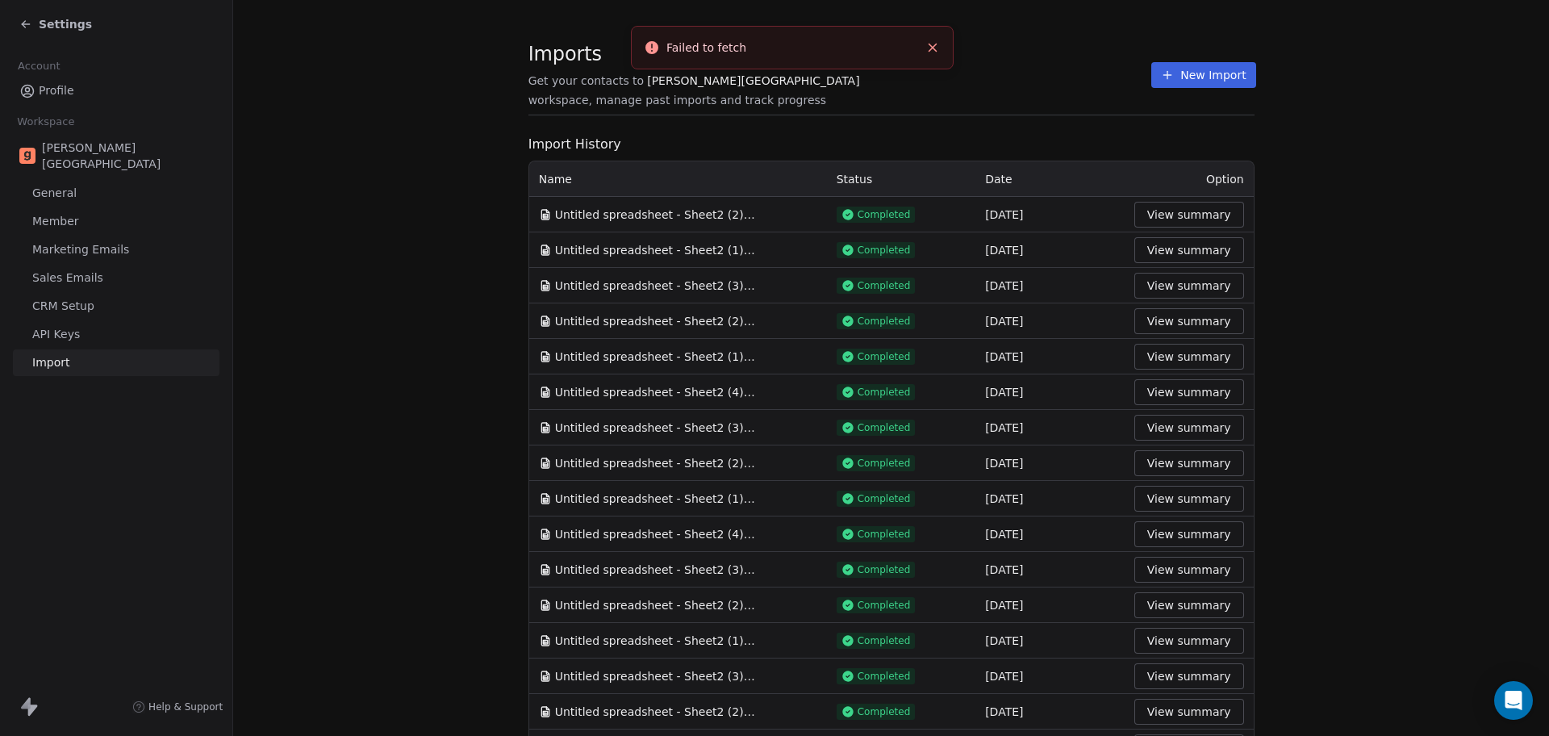
click at [933, 52] on icon "Close toast" at bounding box center [933, 47] width 15 height 15
click at [965, 105] on section "Imports Get your contacts to [PERSON_NAME] School workspace, manage past import…" at bounding box center [892, 84] width 726 height 64
click at [1211, 85] on button "New Import" at bounding box center [1204, 75] width 104 height 26
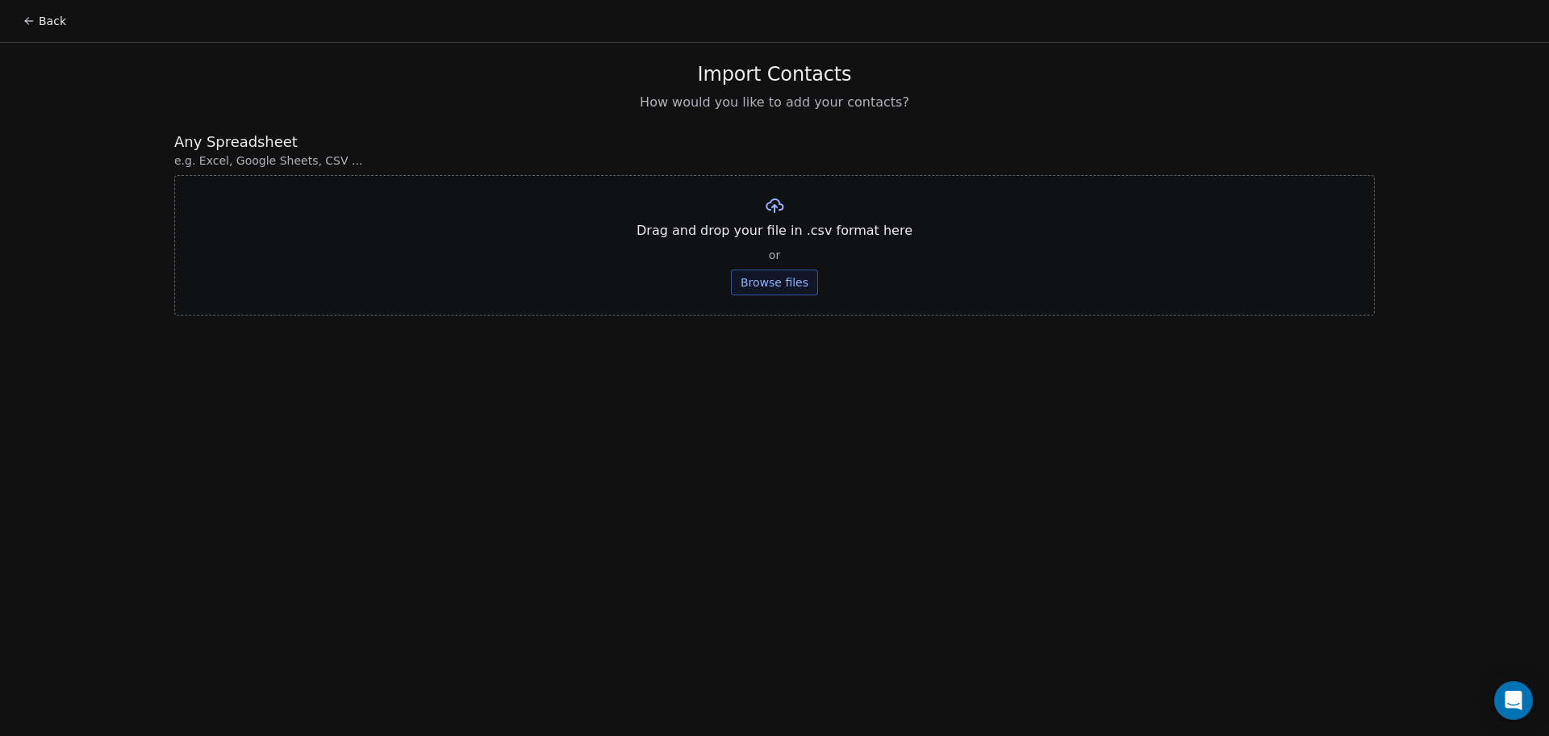
click at [764, 275] on button "Browse files" at bounding box center [774, 283] width 87 height 26
click at [767, 245] on button "Upload" at bounding box center [774, 237] width 59 height 26
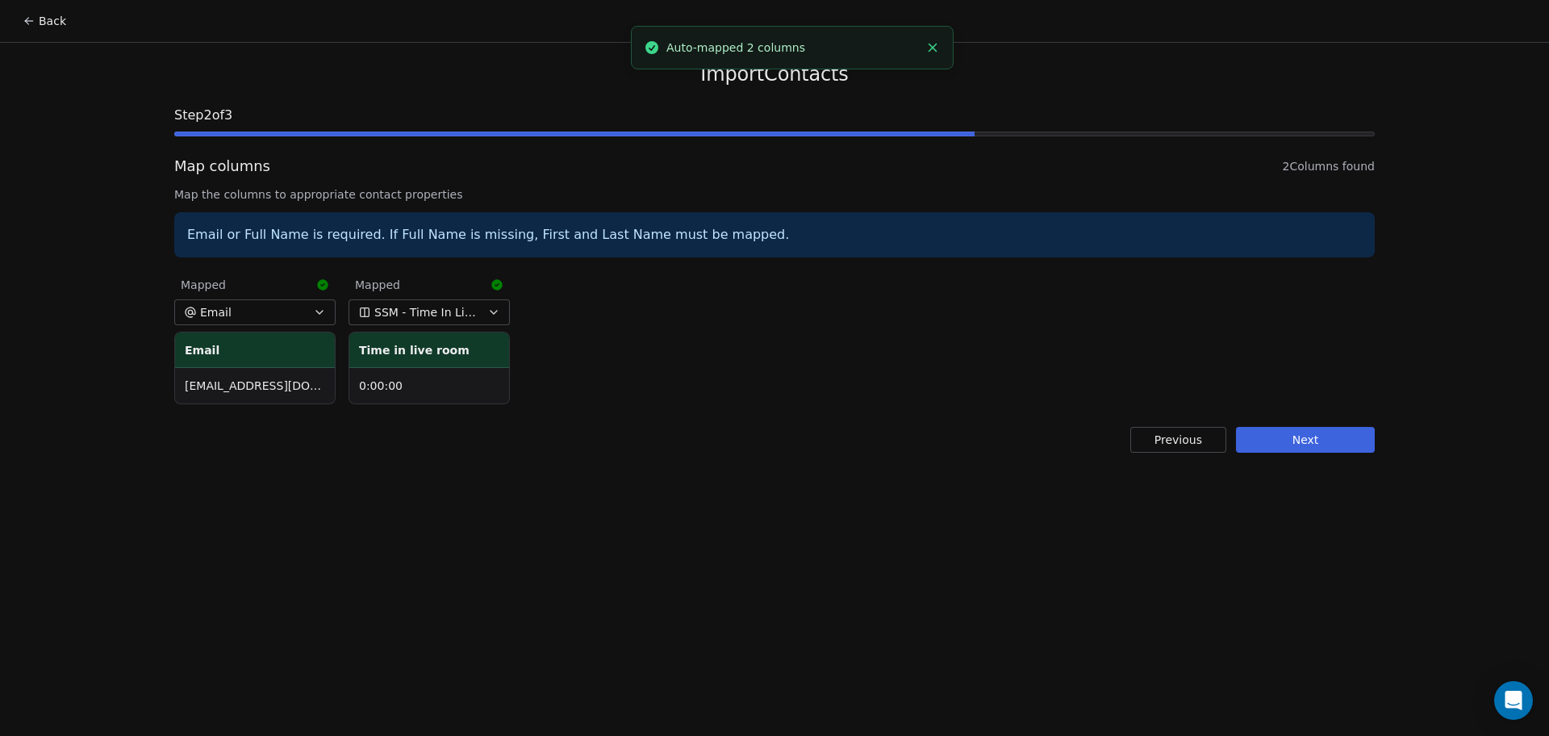
click at [1335, 427] on button "Next" at bounding box center [1305, 440] width 139 height 26
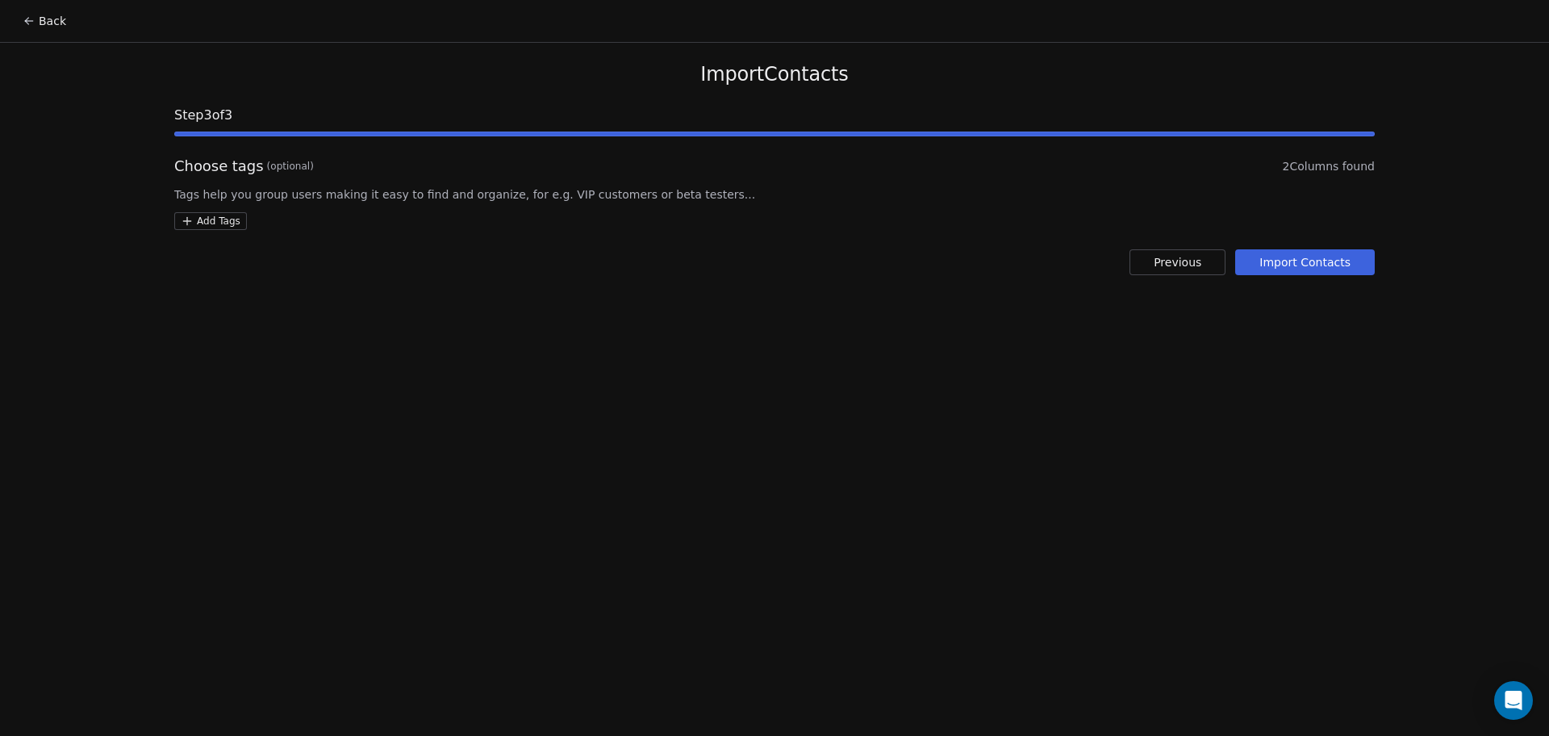
click at [202, 224] on html "Back Import Contacts Step 3 of 3 Choose tags (optional) 2 Columns found Tags he…" at bounding box center [774, 368] width 1549 height 736
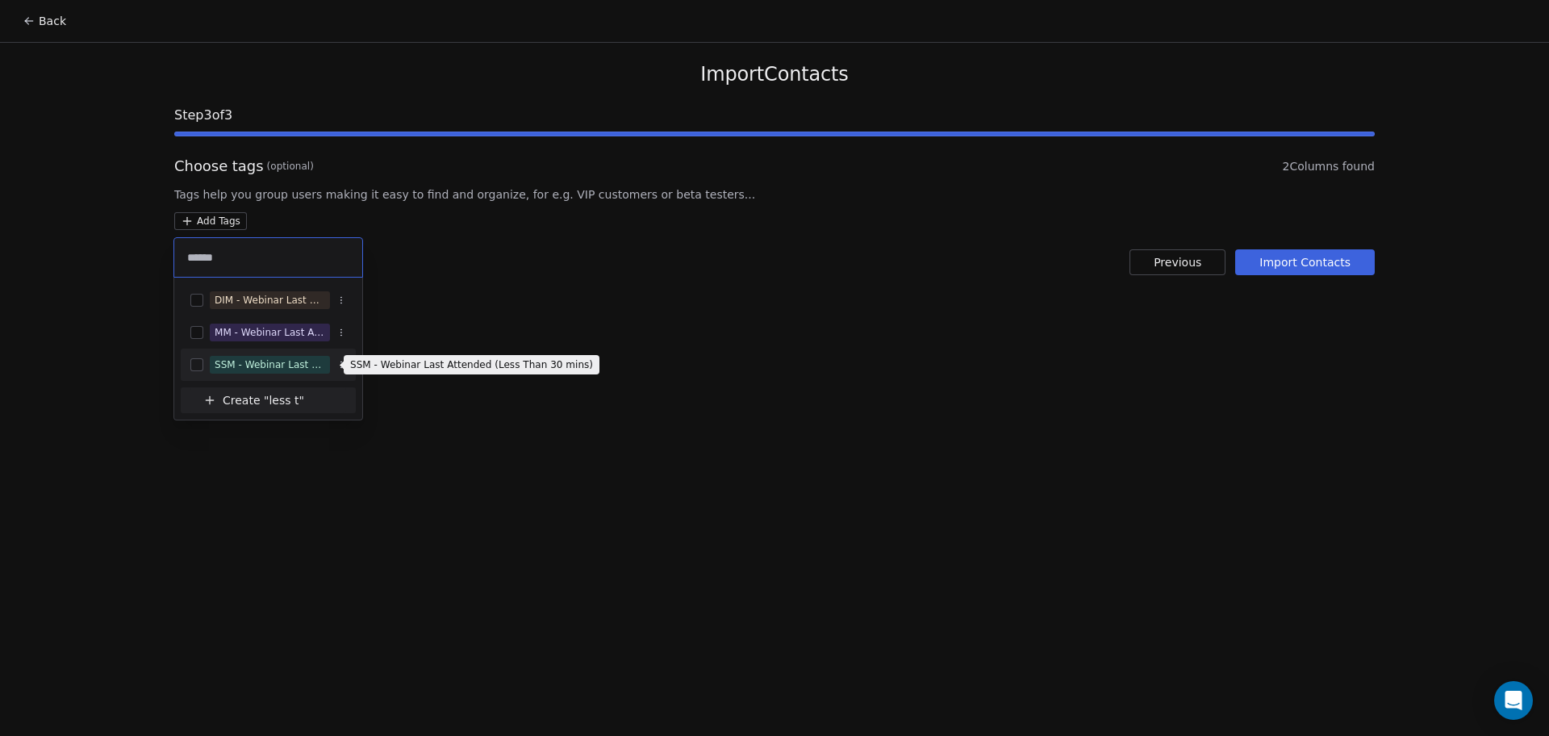
type input "******"
click at [292, 358] on div "SSM - Webinar Last Attended (Less Than 30 mins)" at bounding box center [270, 365] width 111 height 15
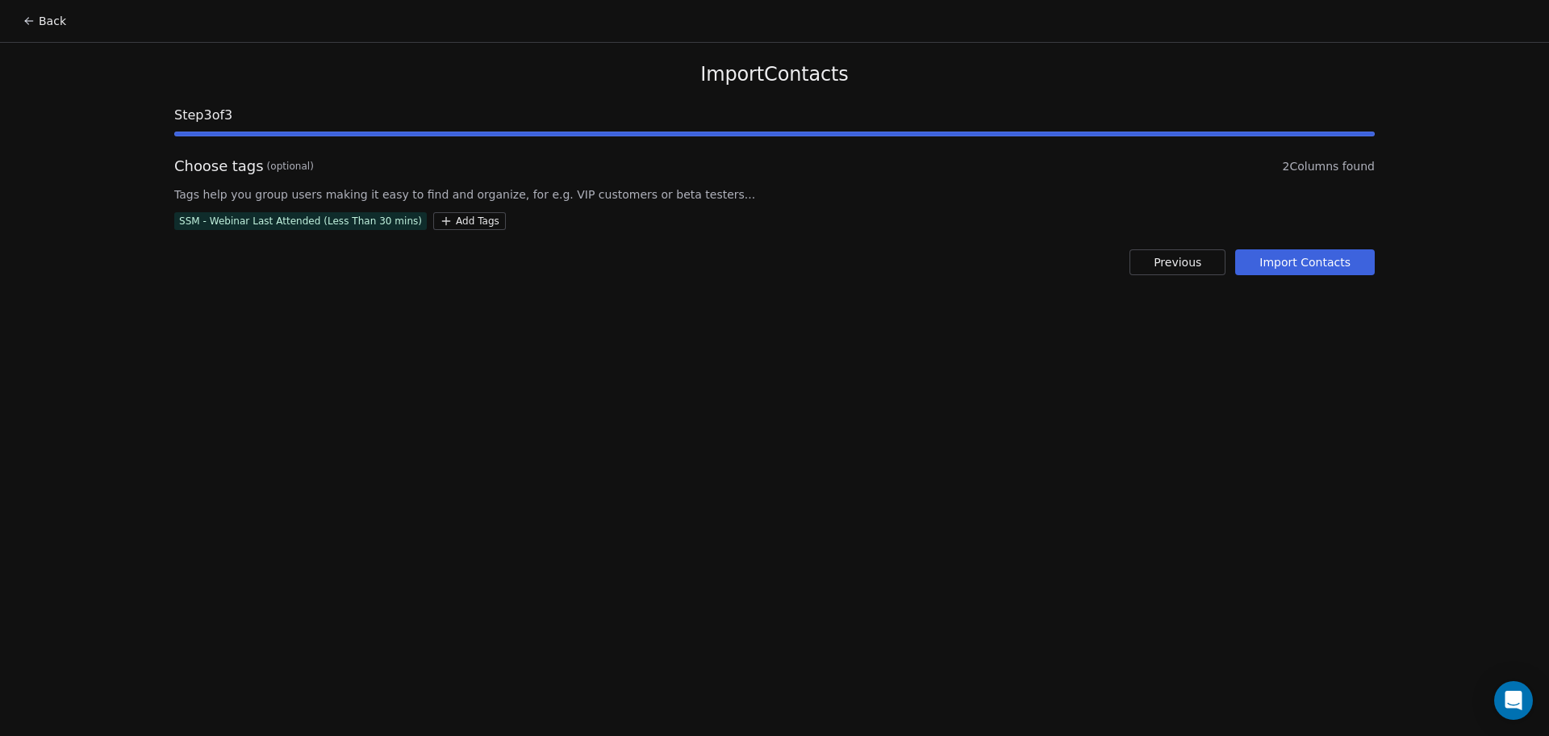
click at [843, 238] on html "Back Import Contacts Step 3 of 3 Choose tags (optional) 2 Columns found Tags he…" at bounding box center [774, 368] width 1549 height 736
click at [1257, 264] on button "Import Contacts" at bounding box center [1306, 262] width 140 height 26
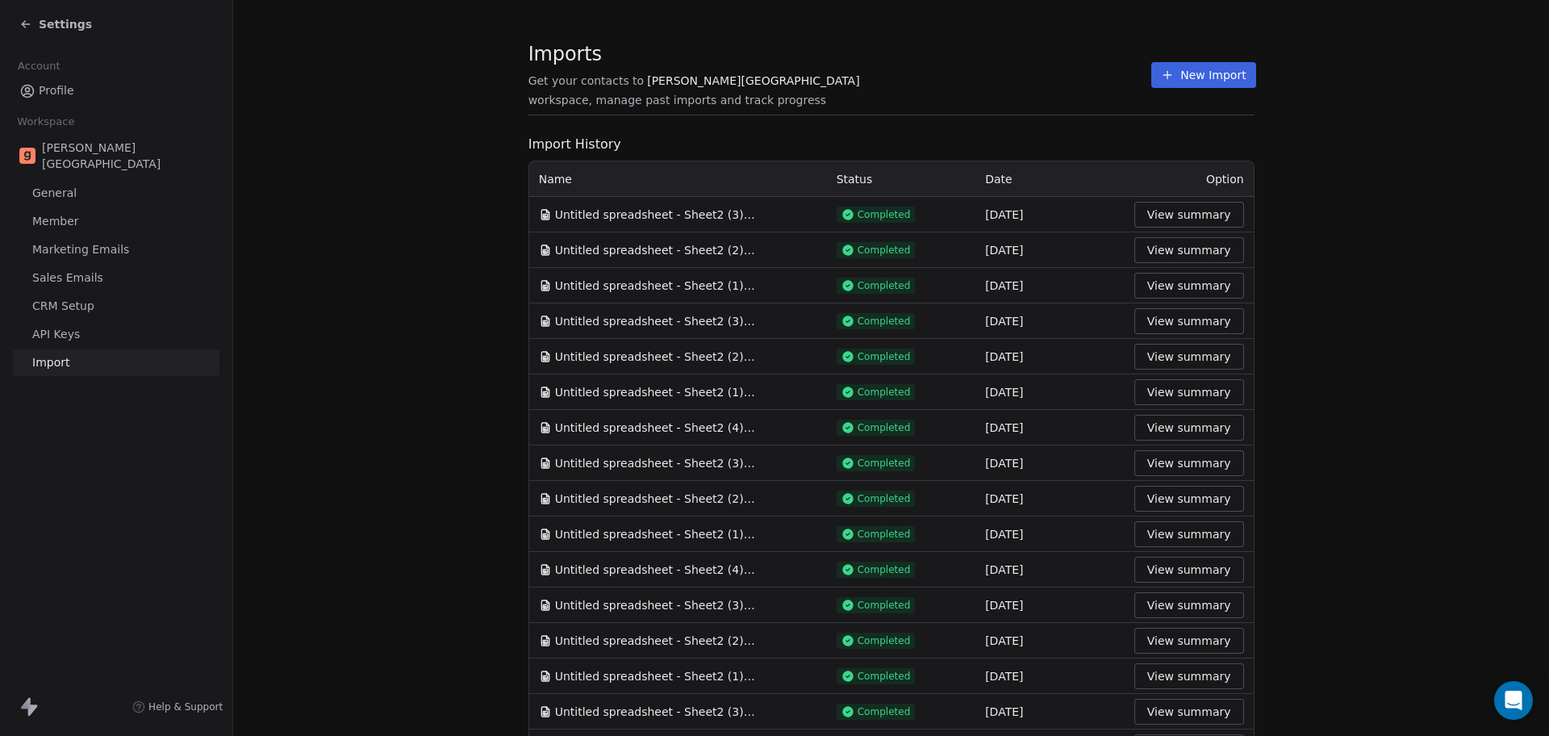
click at [75, 39] on div "Settings" at bounding box center [116, 24] width 232 height 48
click at [61, 25] on span "Settings" at bounding box center [65, 24] width 53 height 16
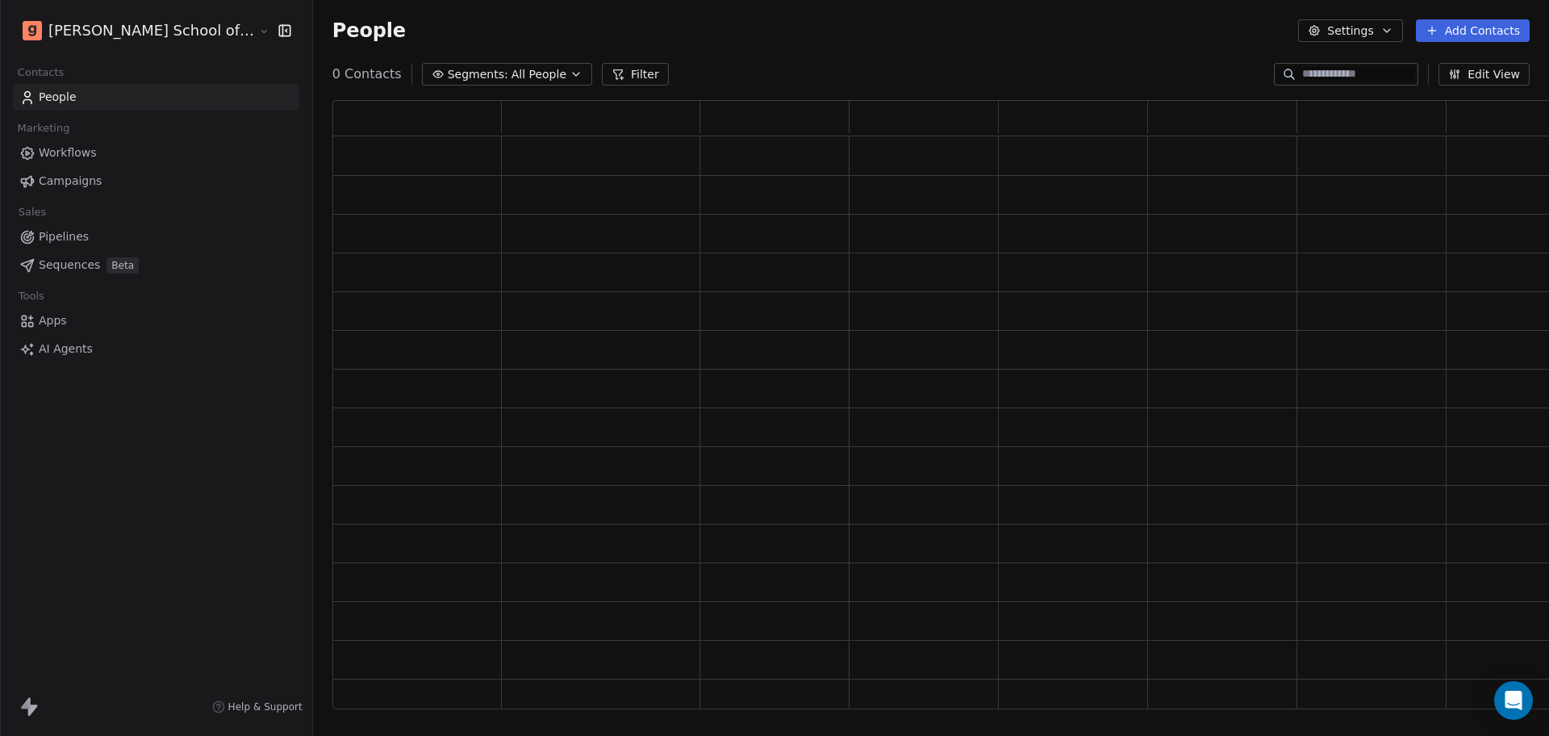
scroll to position [593, 1244]
